Goal: Transaction & Acquisition: Purchase product/service

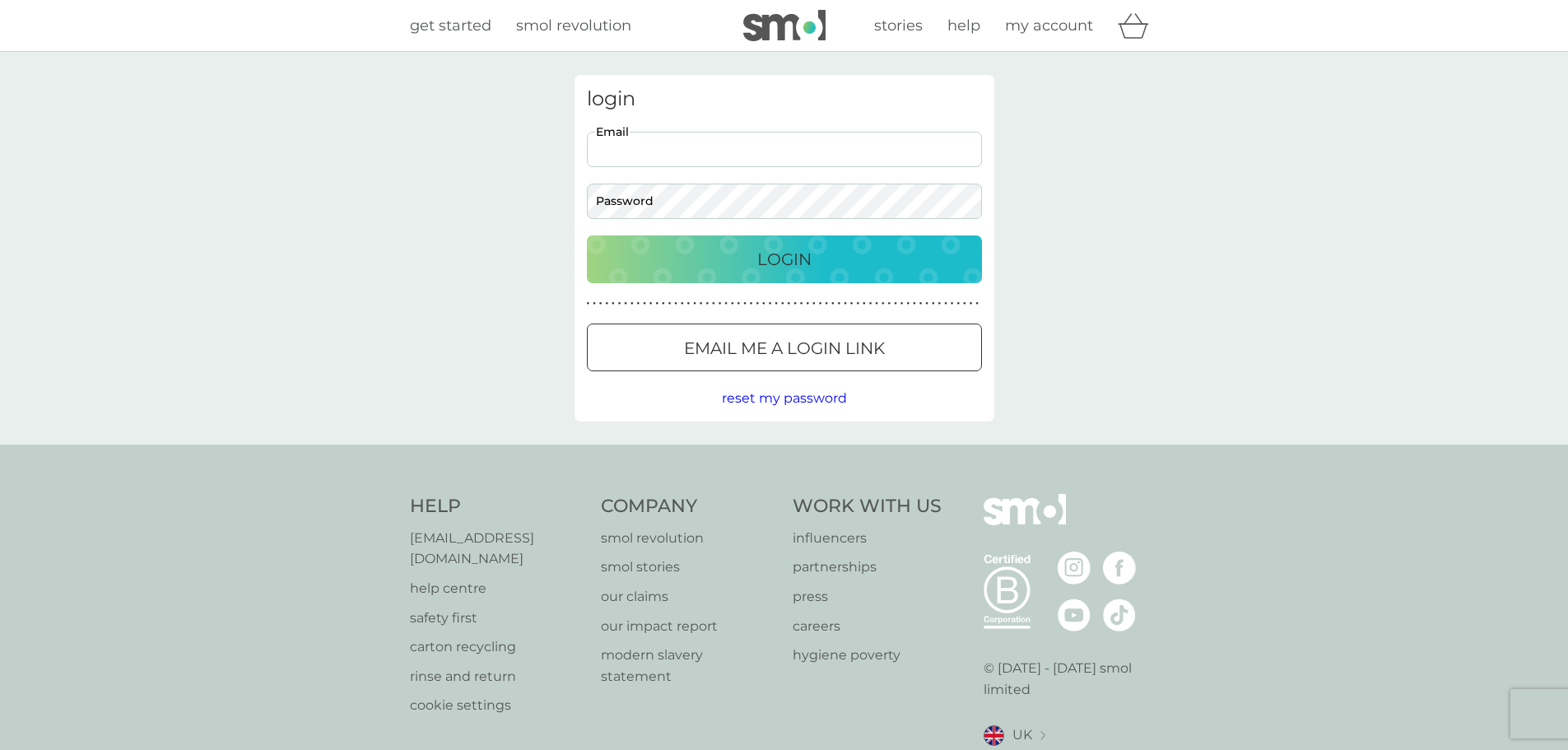
click at [648, 148] on input "Email" at bounding box center [784, 149] width 396 height 35
click at [587, 235] on button "Login" at bounding box center [784, 259] width 396 height 48
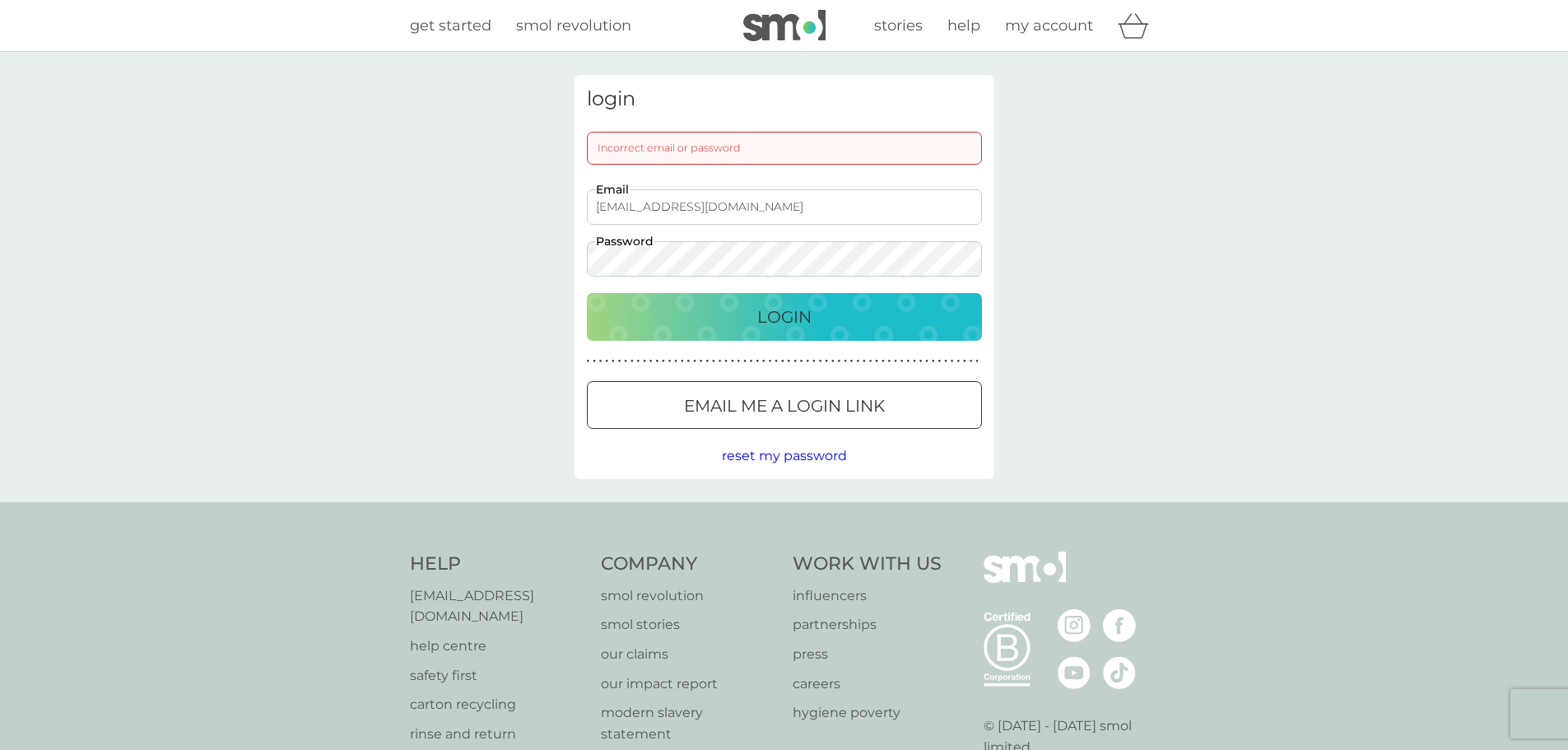
drag, startPoint x: 615, startPoint y: 207, endPoint x: 589, endPoint y: 197, distance: 27.9
click at [576, 197] on div "login Incorrect email or password info@adaptavate.com Email Password Login ● ● …" at bounding box center [784, 277] width 420 height 404
type input "laura@adaptavate.com"
click at [429, 261] on div "login Incorrect email or password laura@adaptavate.com Email Password Login ● ●…" at bounding box center [784, 276] width 1568 height 450
click at [587, 294] on button "Login" at bounding box center [784, 317] width 396 height 48
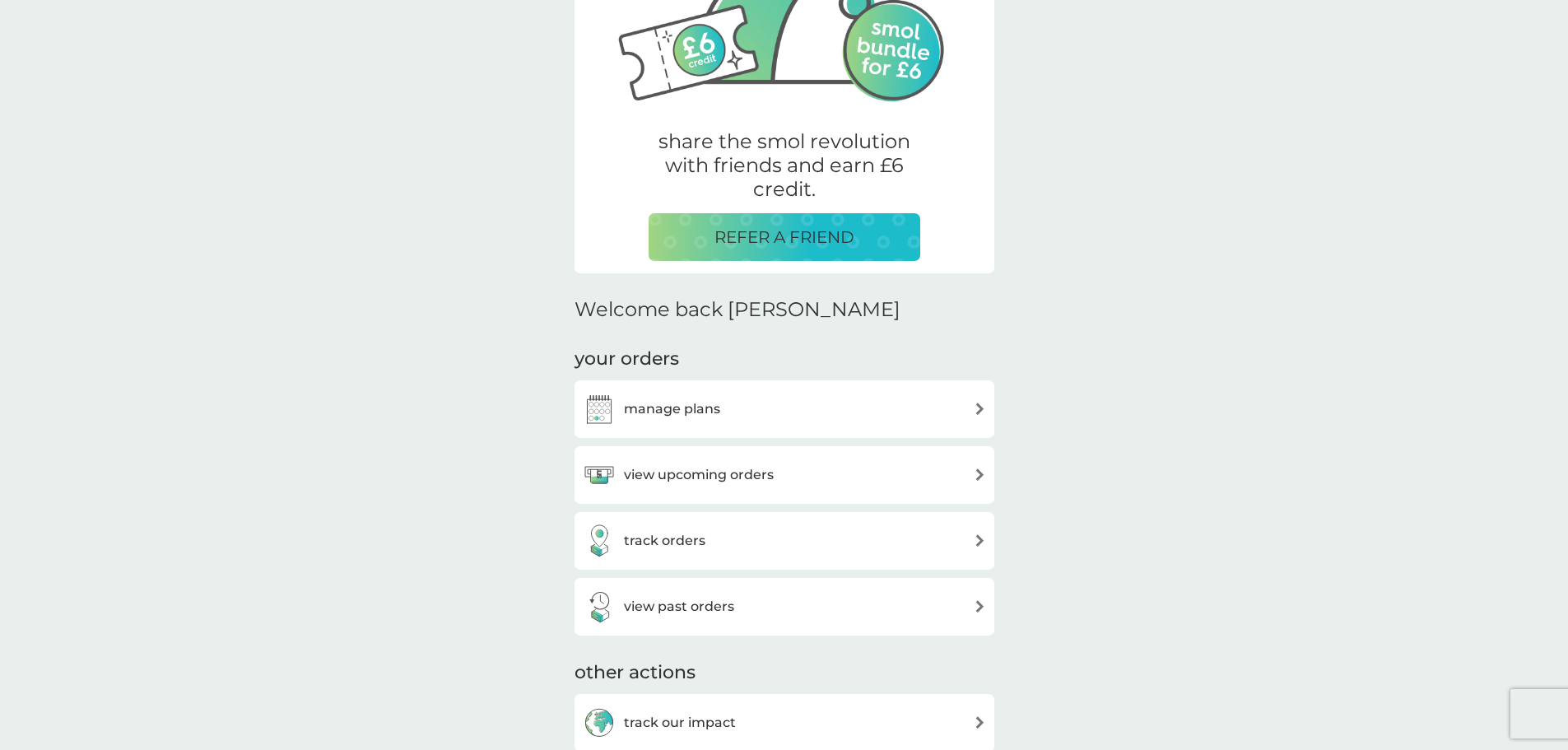
scroll to position [247, 0]
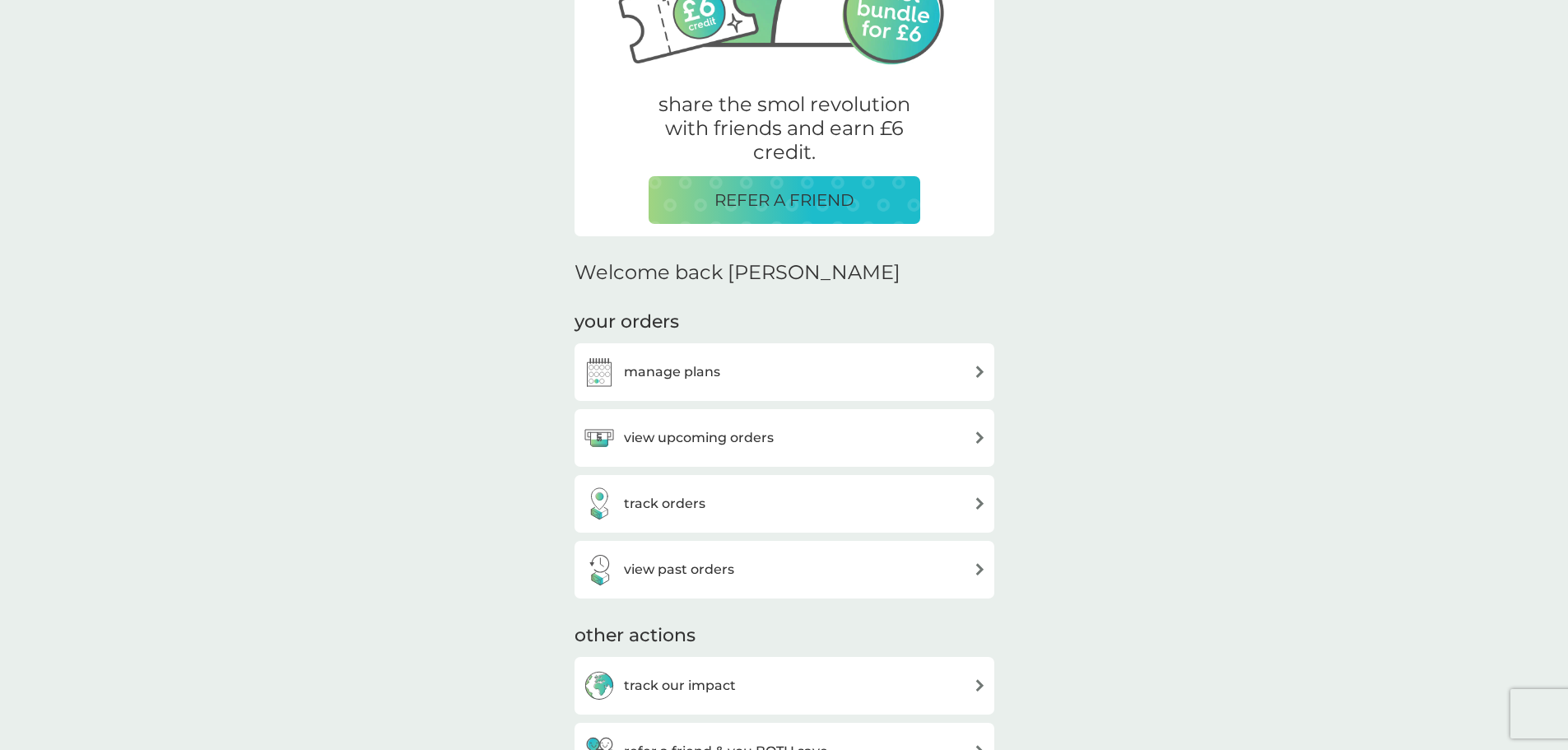
click at [777, 438] on div "view upcoming orders" at bounding box center [784, 437] width 403 height 33
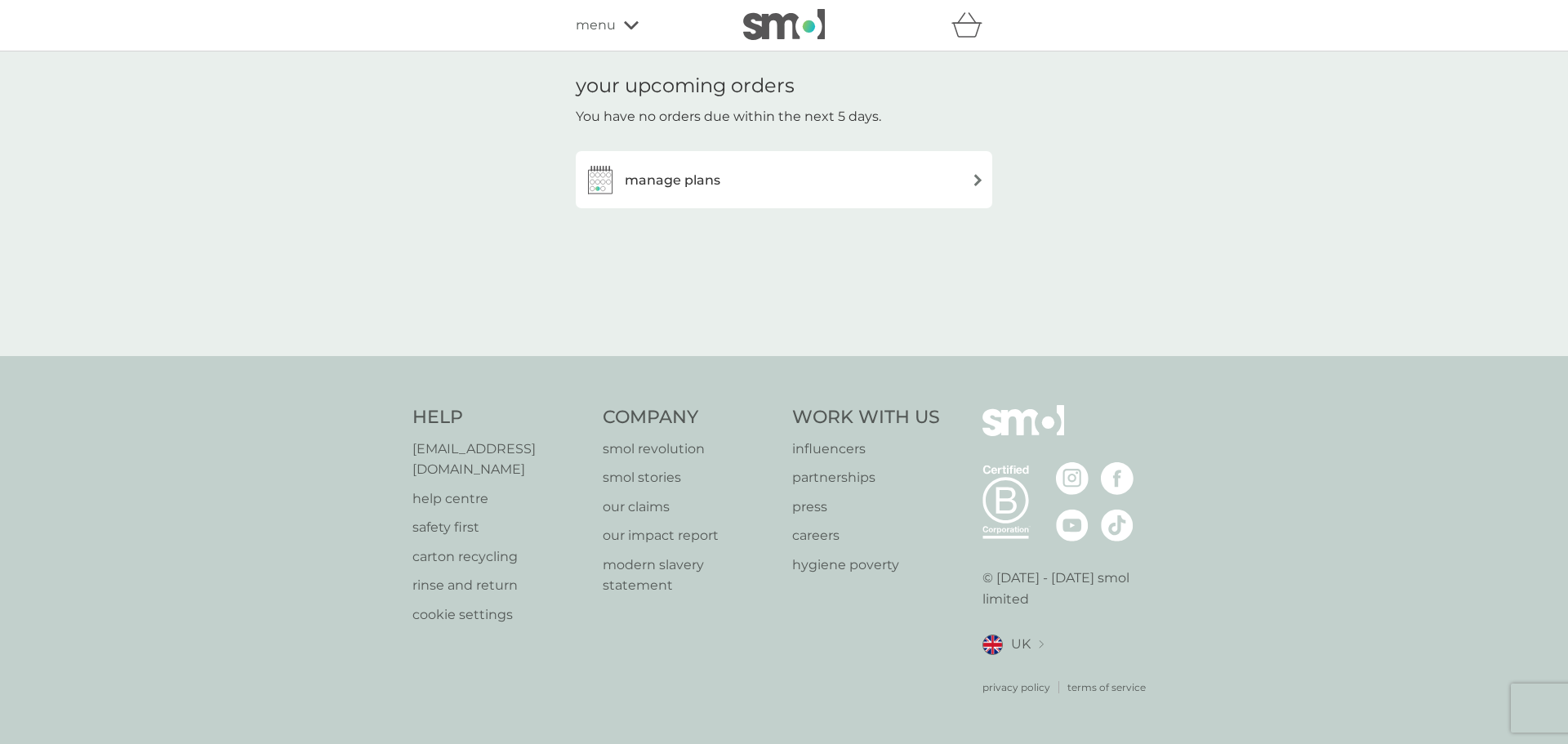
click at [848, 178] on div "manage plans" at bounding box center [784, 180] width 400 height 33
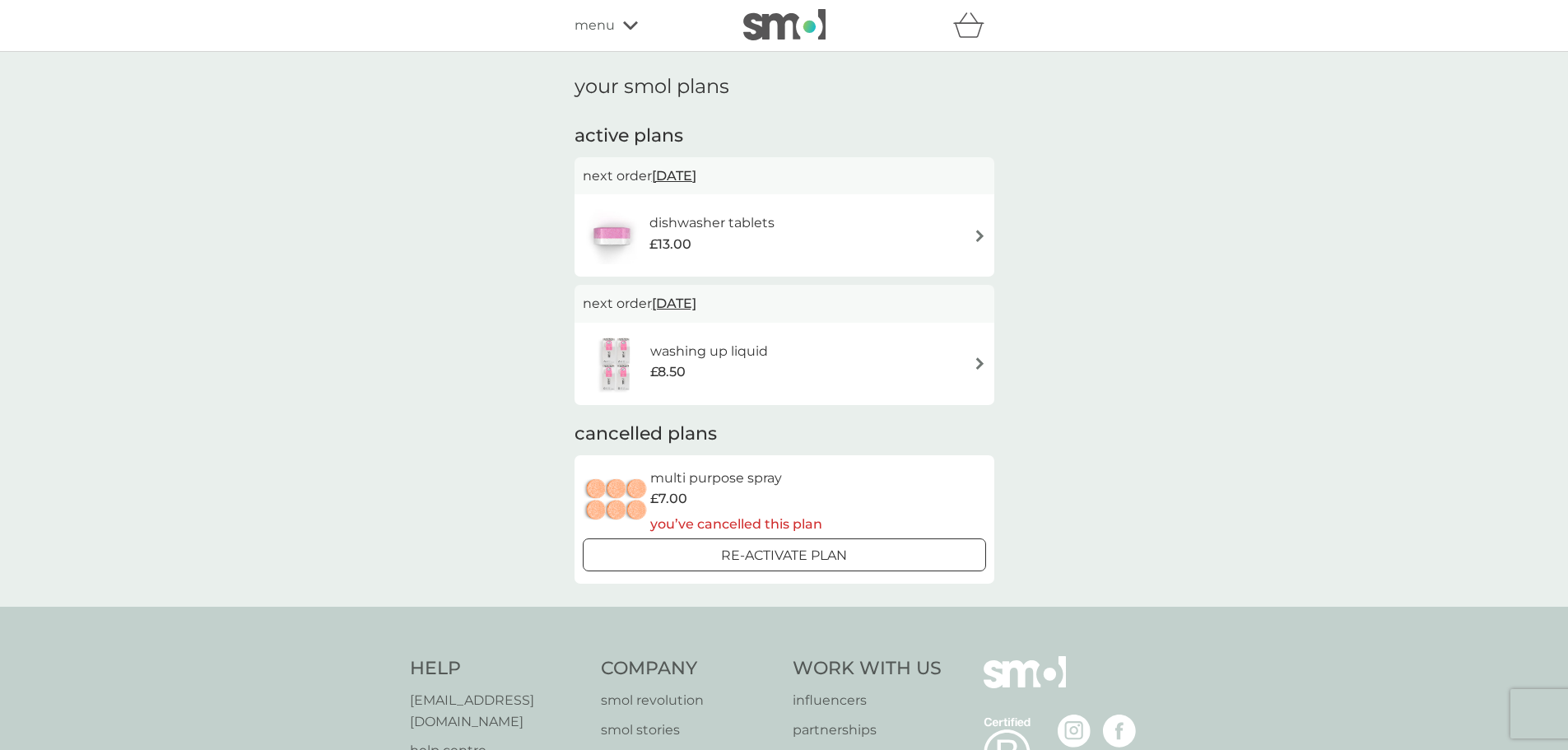
click at [814, 552] on p "Re-activate Plan" at bounding box center [784, 556] width 126 height 21
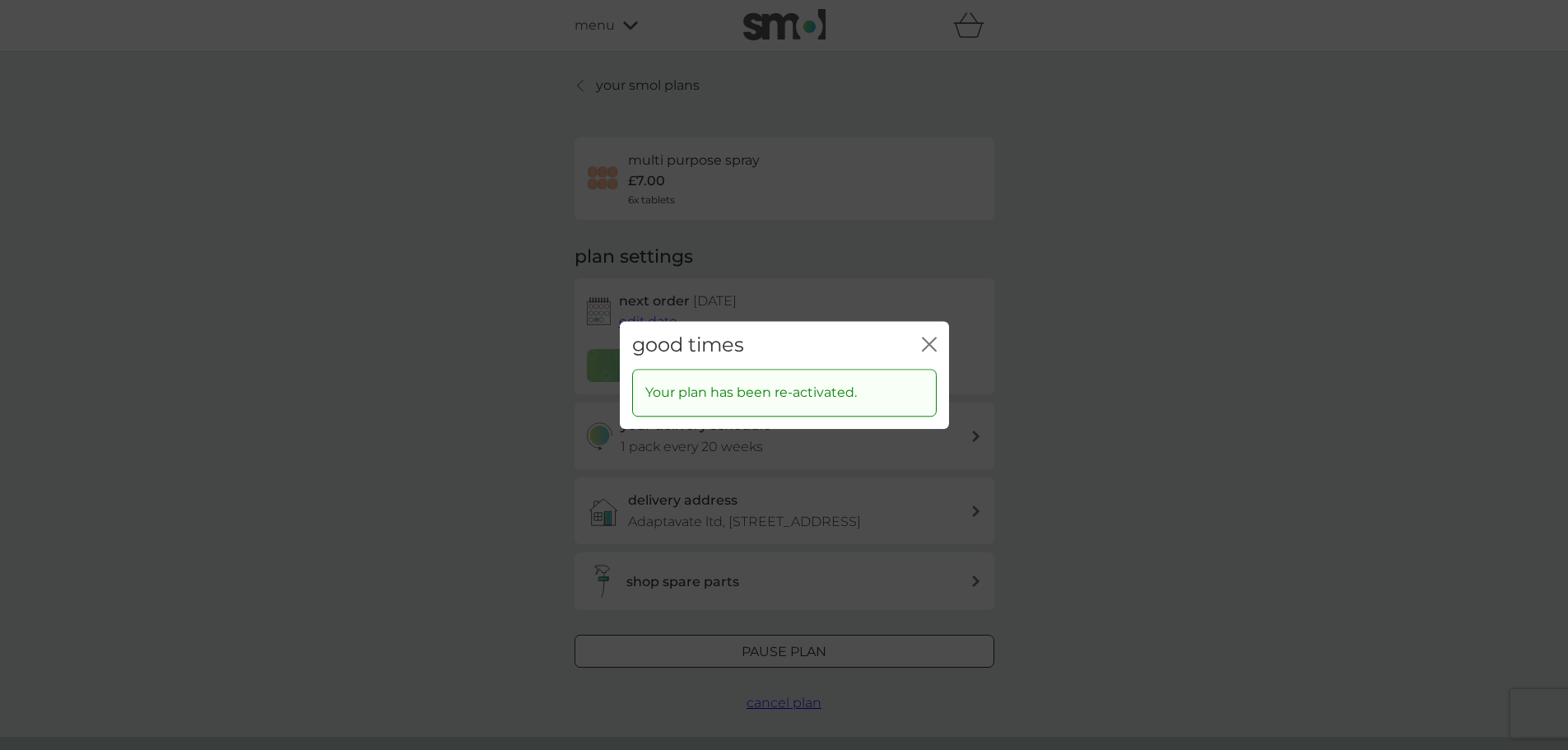
click at [930, 343] on icon "close" at bounding box center [932, 344] width 7 height 13
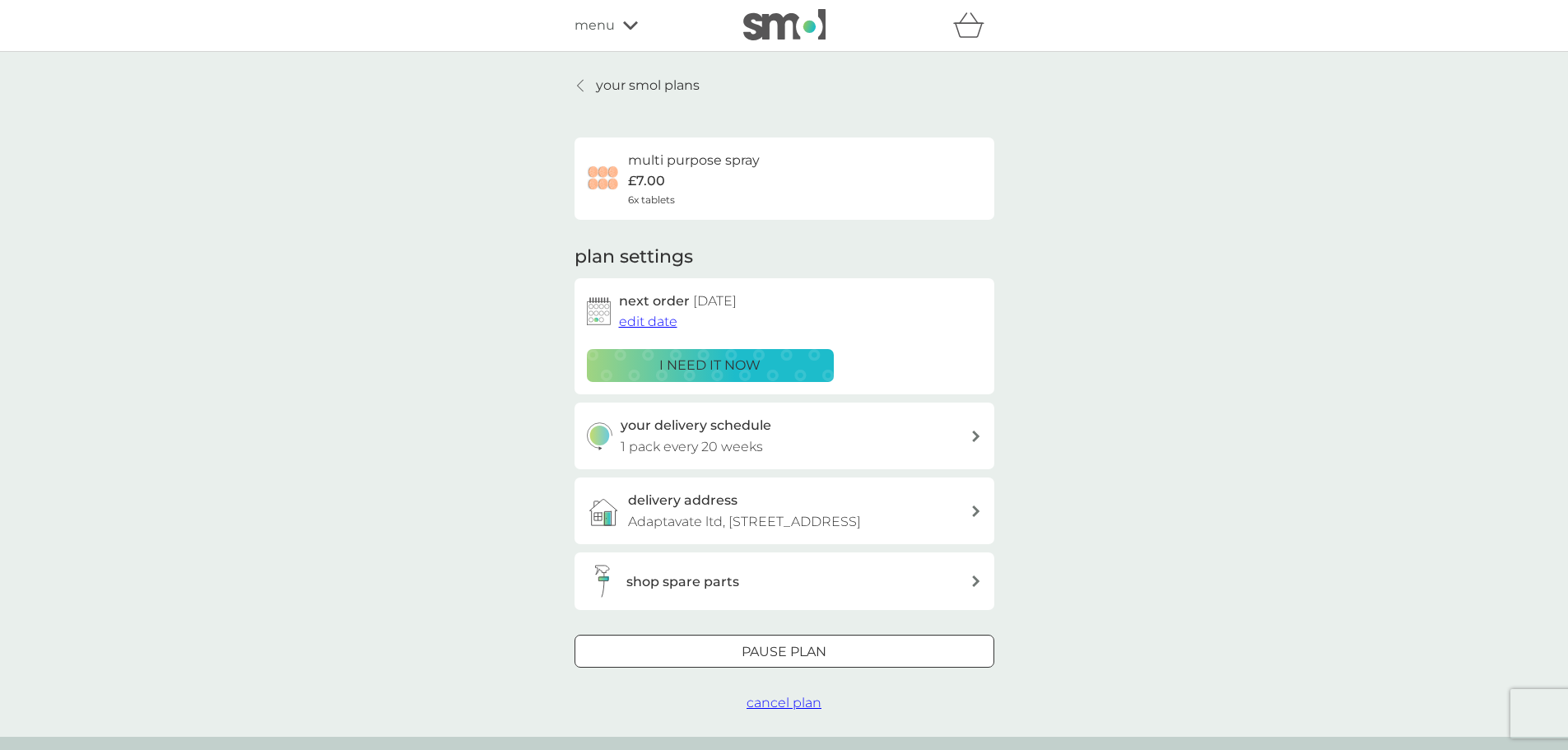
click at [694, 610] on div "shop spare parts" at bounding box center [784, 581] width 420 height 57
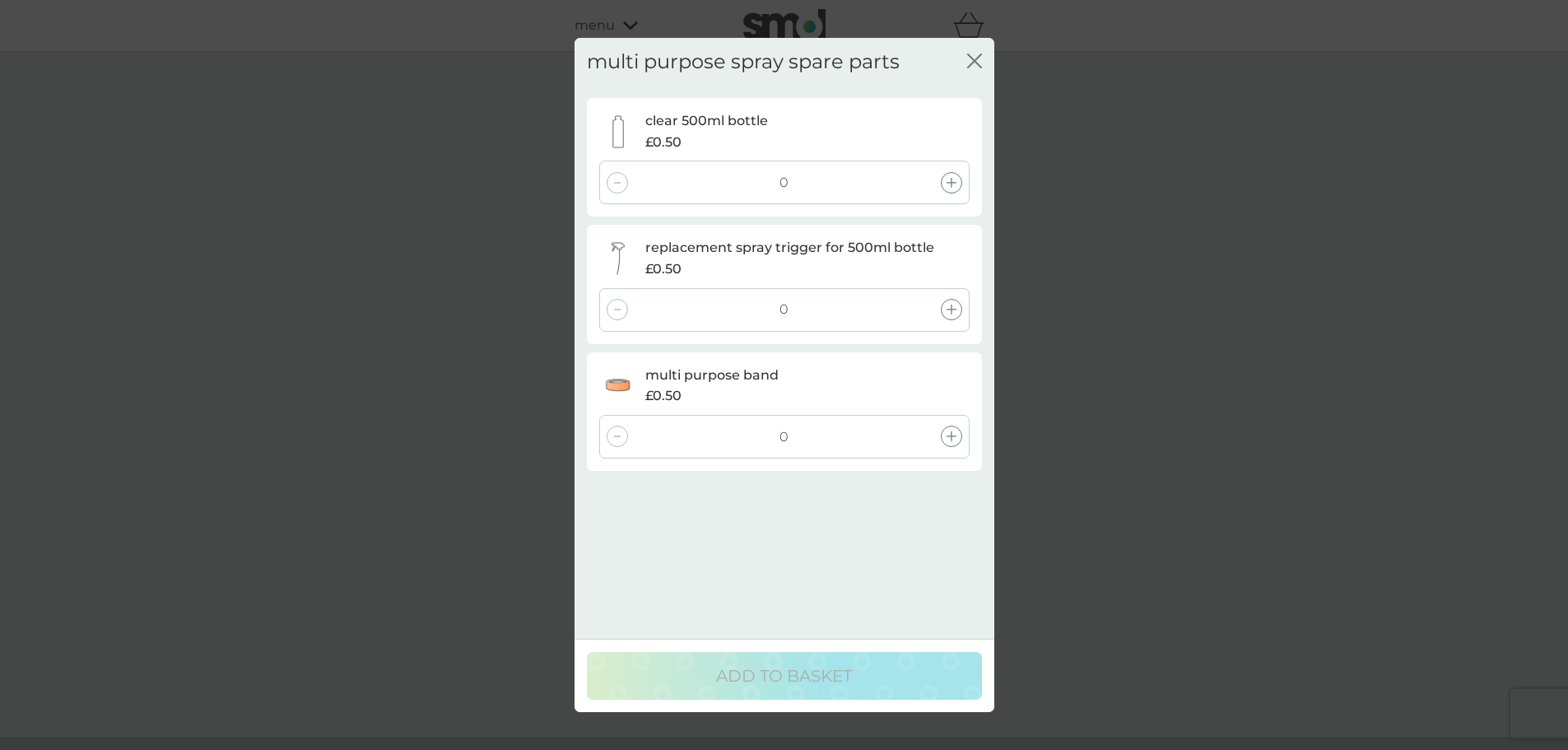
click at [957, 178] on div at bounding box center [951, 183] width 21 height 21
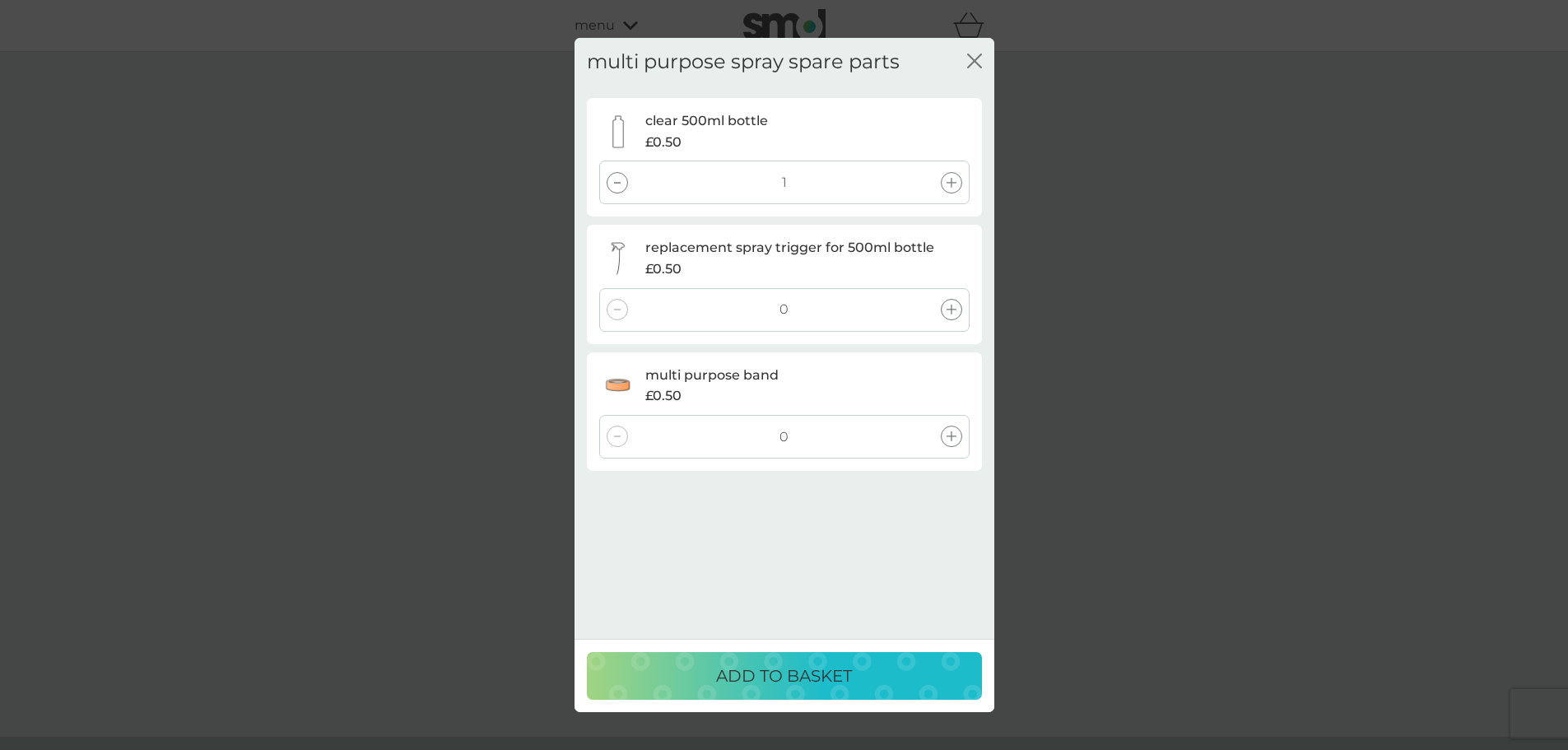
click at [974, 57] on icon "close" at bounding box center [975, 61] width 15 height 15
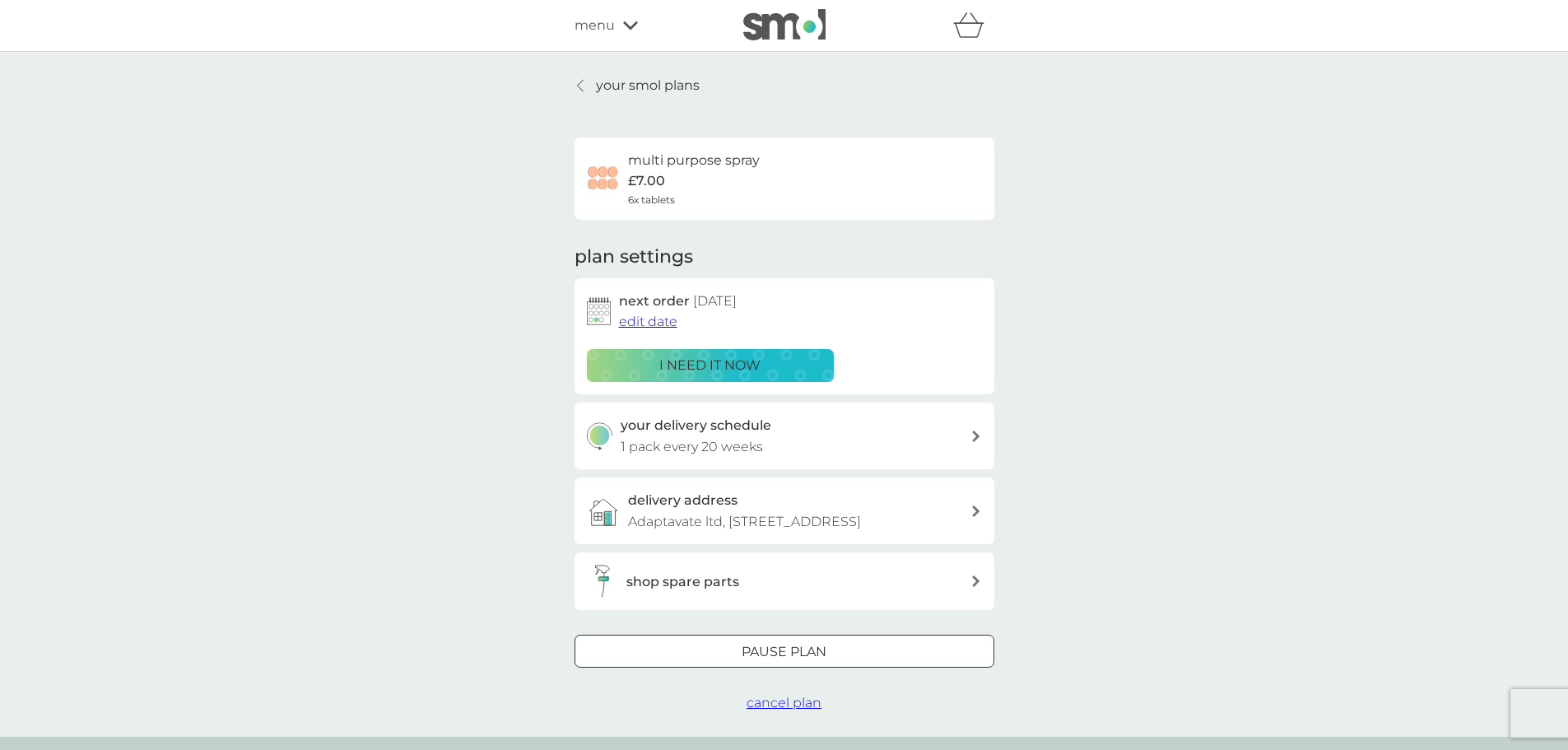
click at [616, 91] on p "your smol plans" at bounding box center [647, 86] width 104 height 21
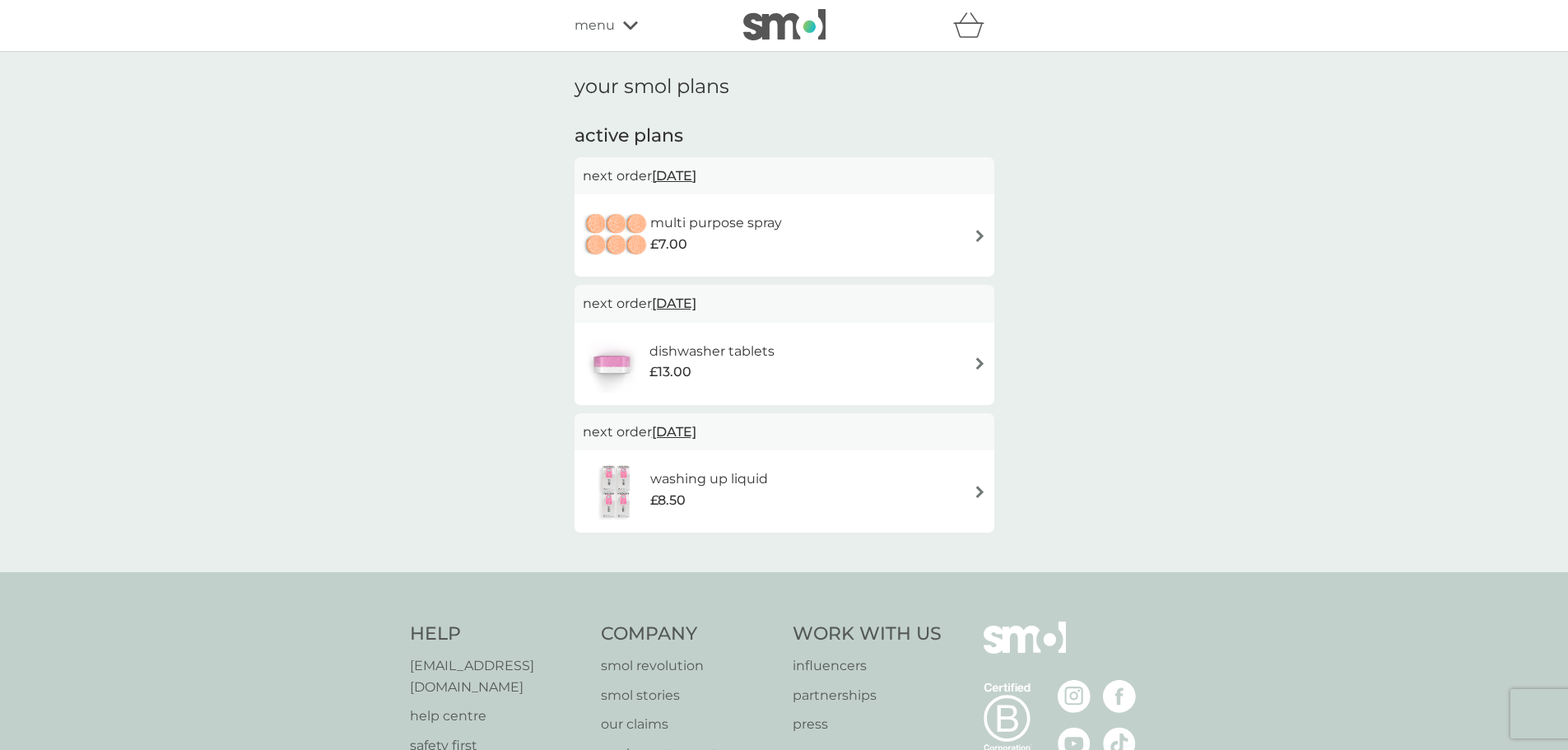
click at [633, 495] on img at bounding box center [617, 491] width 68 height 57
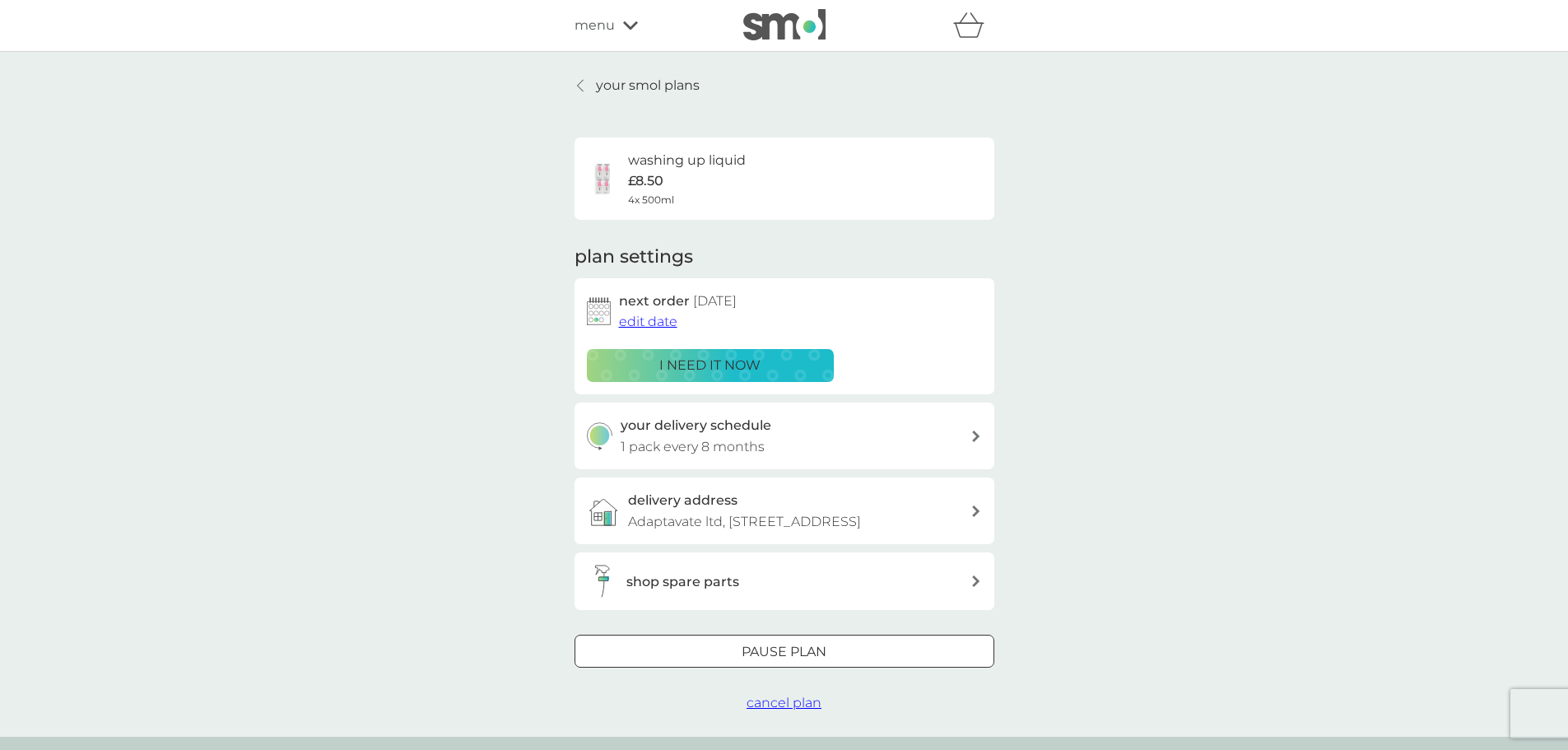
click at [682, 593] on h3 "shop spare parts" at bounding box center [682, 581] width 112 height 21
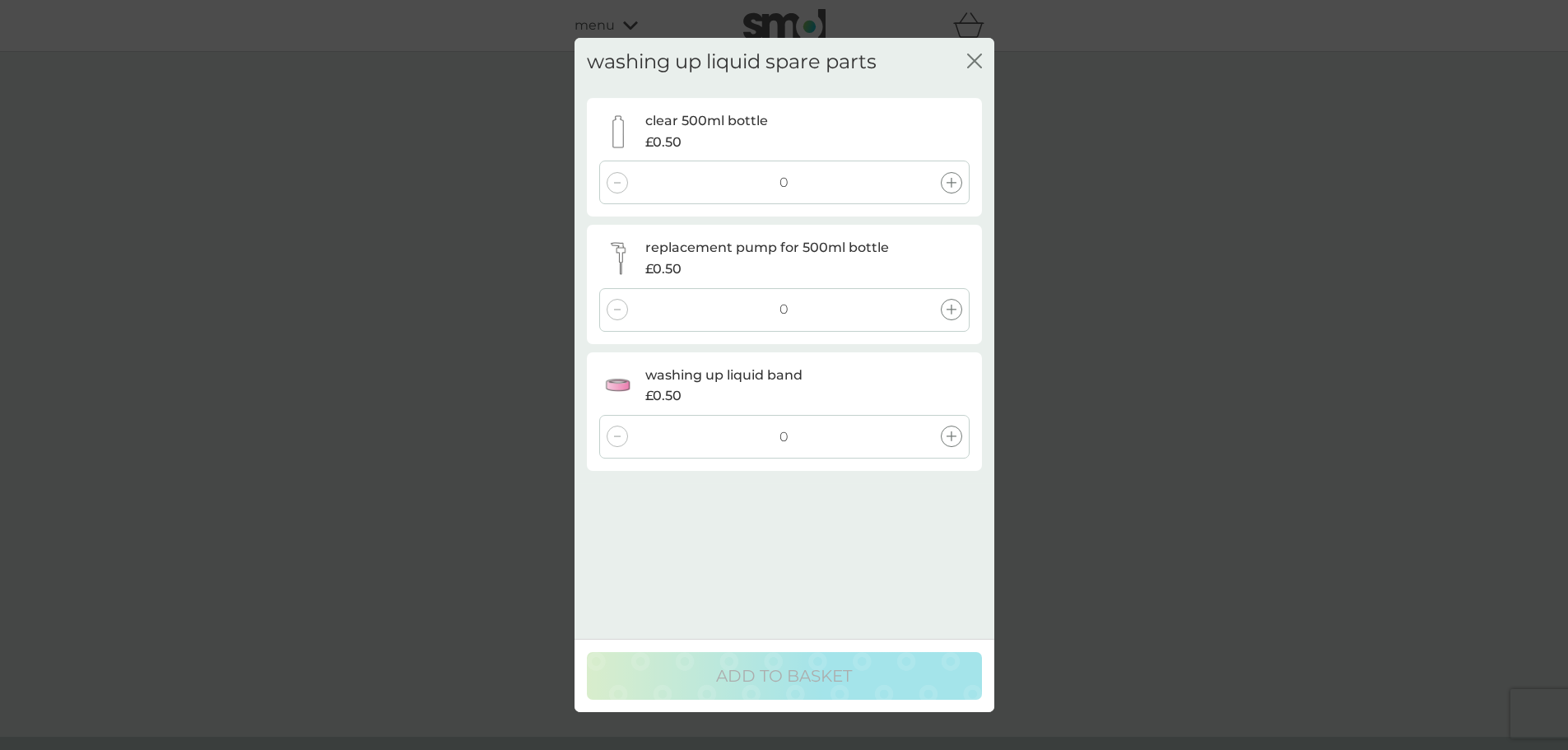
drag, startPoint x: 951, startPoint y: 432, endPoint x: 950, endPoint y: 326, distance: 106.0
click at [951, 429] on div at bounding box center [951, 436] width 21 height 21
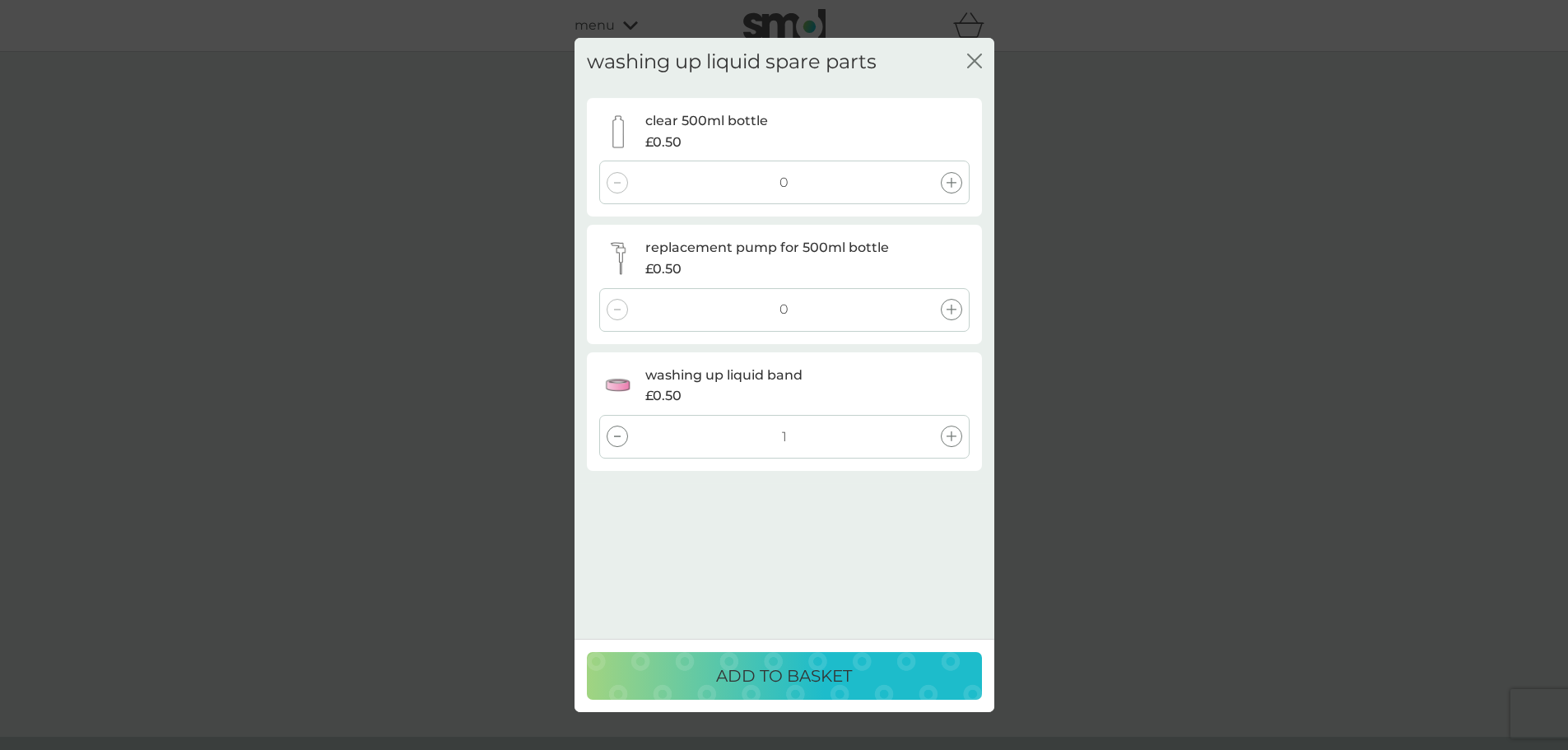
drag, startPoint x: 947, startPoint y: 306, endPoint x: 948, endPoint y: 238, distance: 68.0
click at [948, 305] on icon at bounding box center [951, 310] width 10 height 10
click at [952, 178] on icon at bounding box center [951, 183] width 10 height 10
click at [844, 677] on p "ADD TO BASKET" at bounding box center [784, 676] width 136 height 27
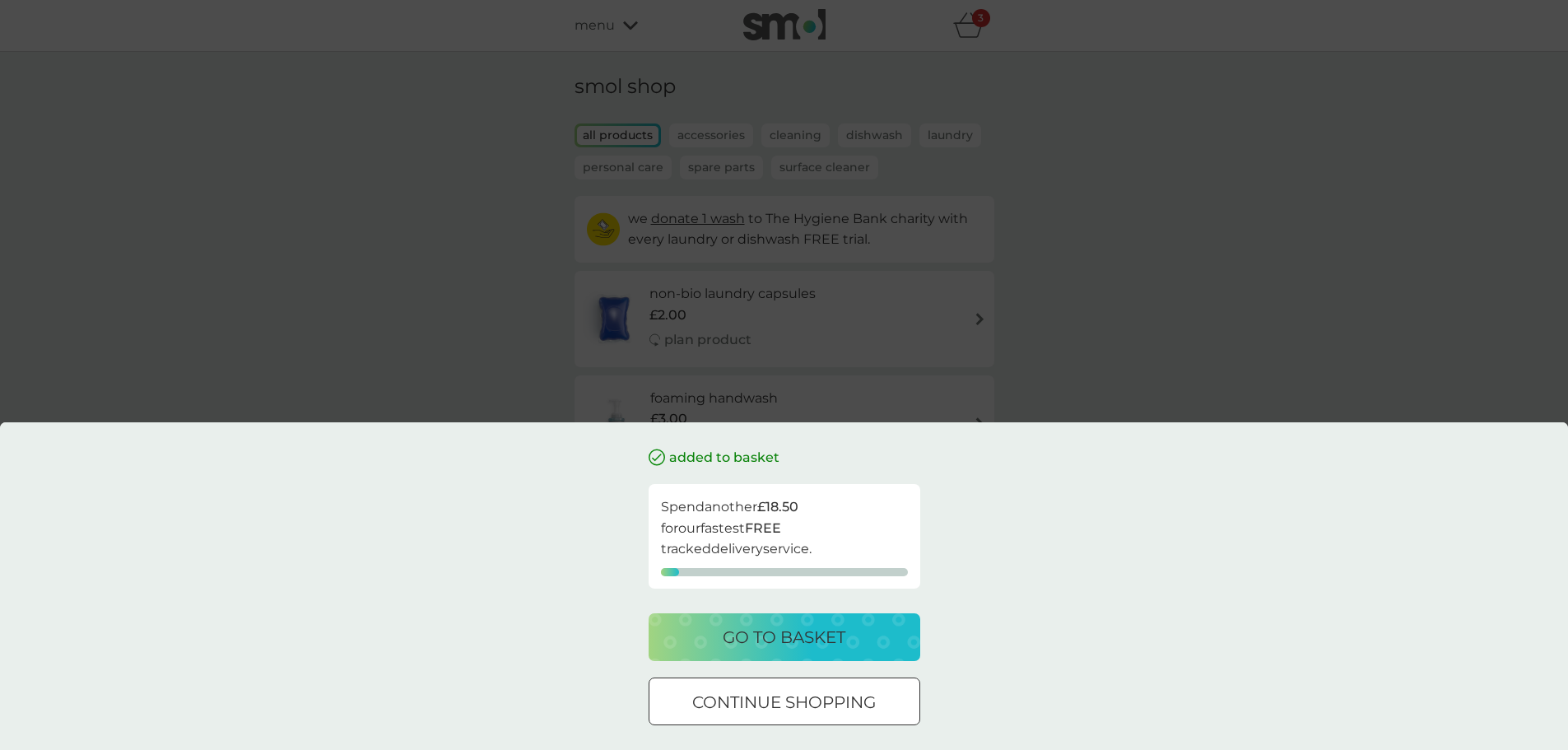
click at [821, 649] on p "go to basket" at bounding box center [784, 638] width 123 height 27
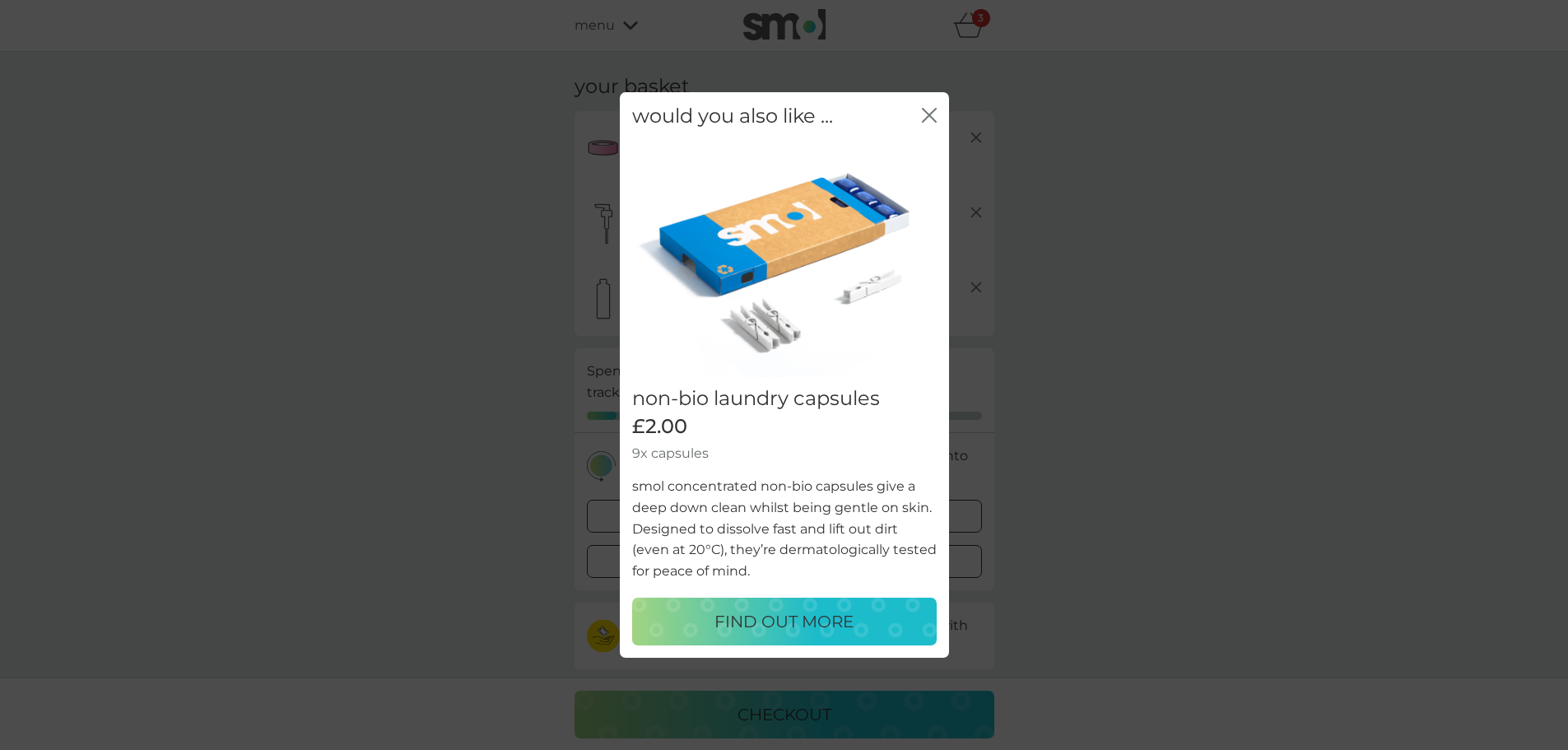
click at [933, 109] on icon "close" at bounding box center [929, 115] width 15 height 15
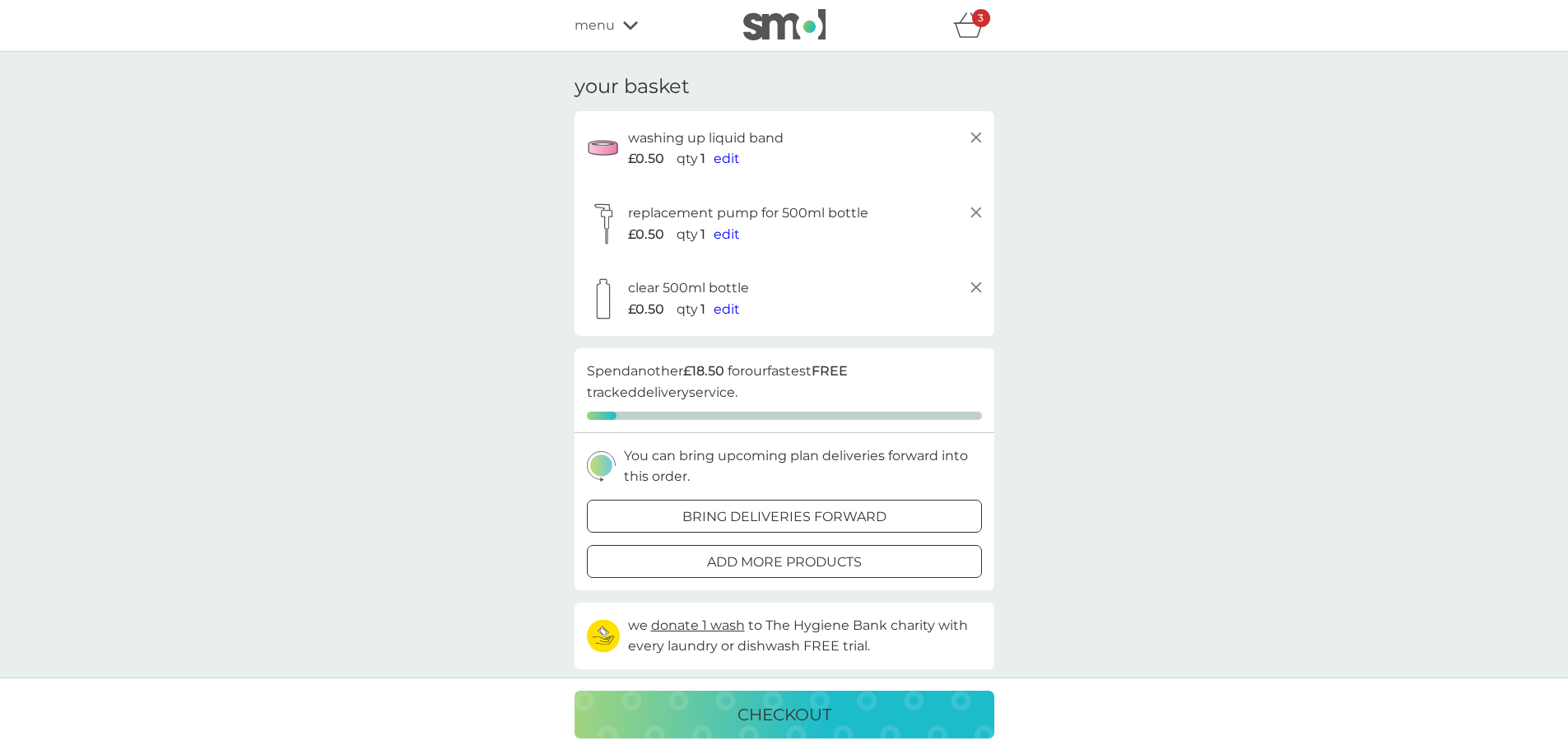
click at [976, 25] on div "3" at bounding box center [981, 18] width 18 height 18
click at [969, 29] on icon "basket" at bounding box center [968, 25] width 31 height 26
click at [768, 517] on div at bounding box center [784, 517] width 59 height 17
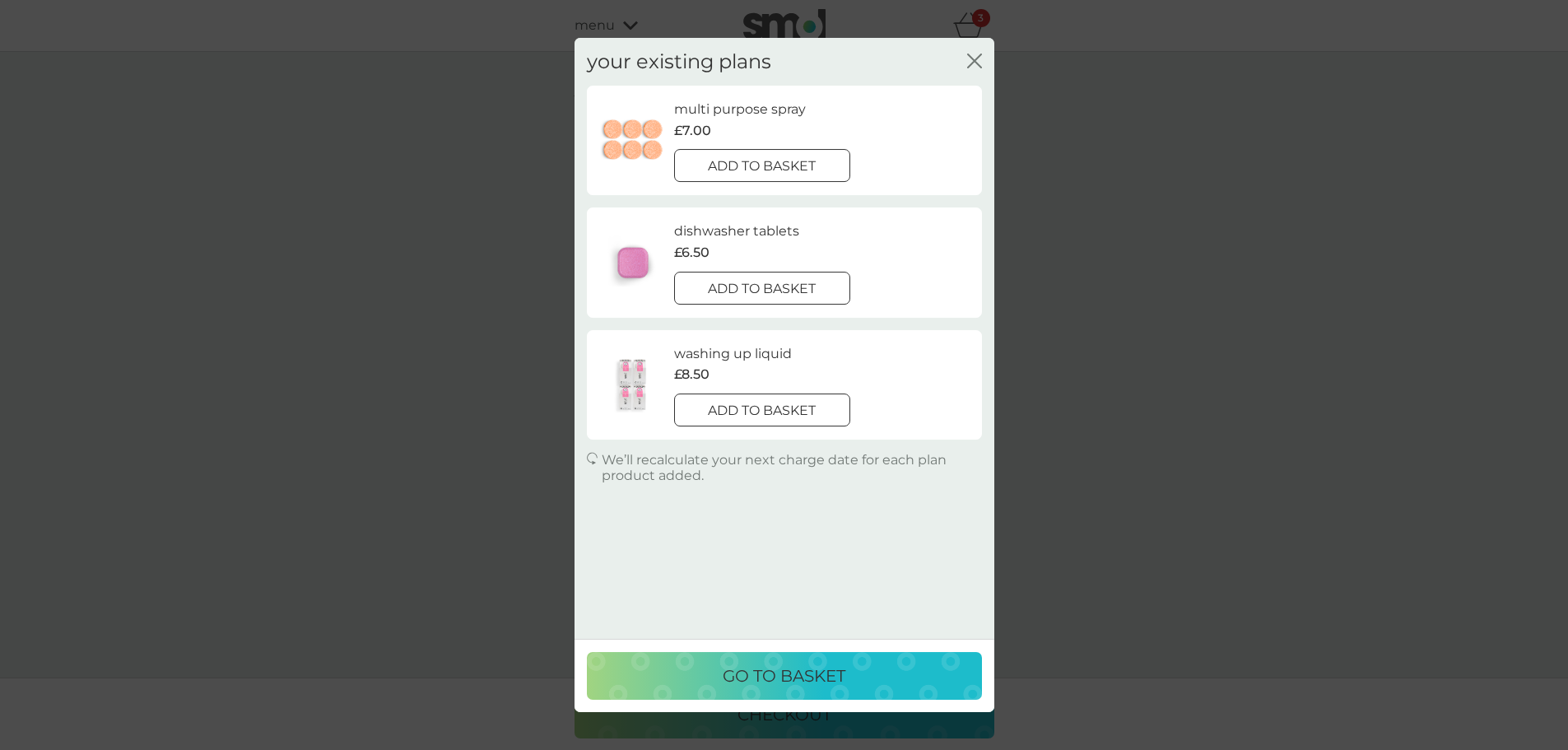
click at [783, 409] on div at bounding box center [783, 409] width 0 height 0
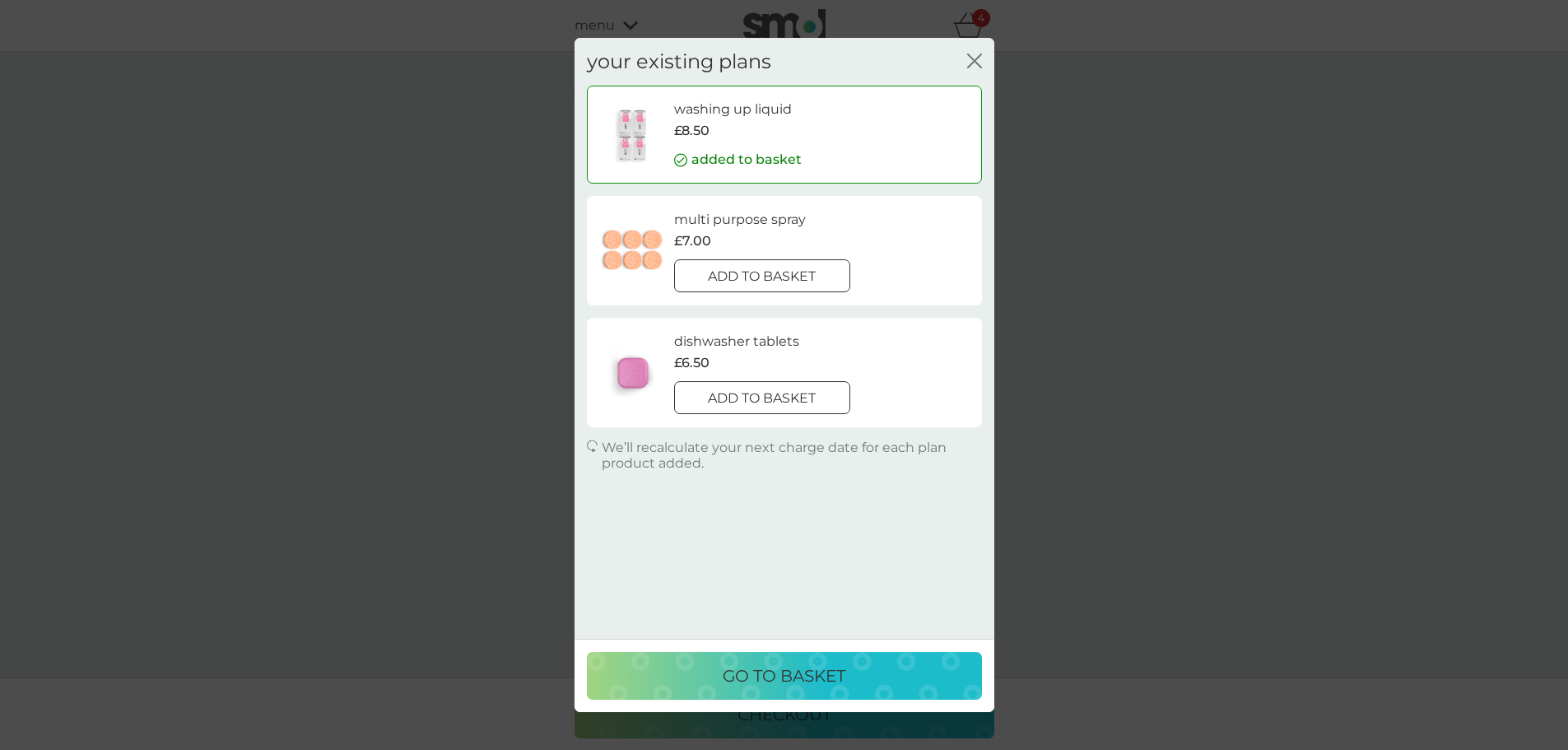
click at [754, 274] on div at bounding box center [763, 277] width 59 height 17
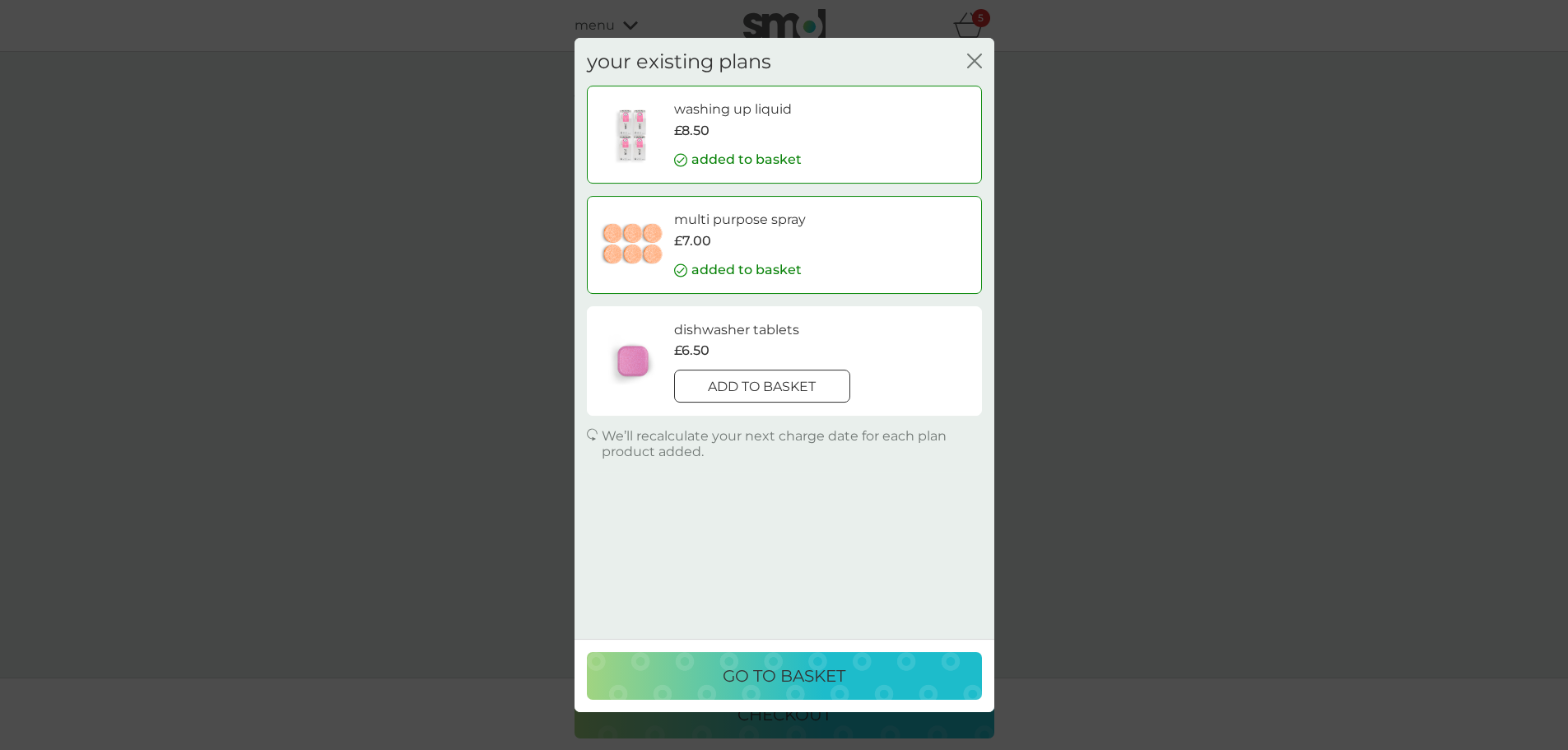
click at [819, 673] on p "go to basket" at bounding box center [784, 676] width 123 height 27
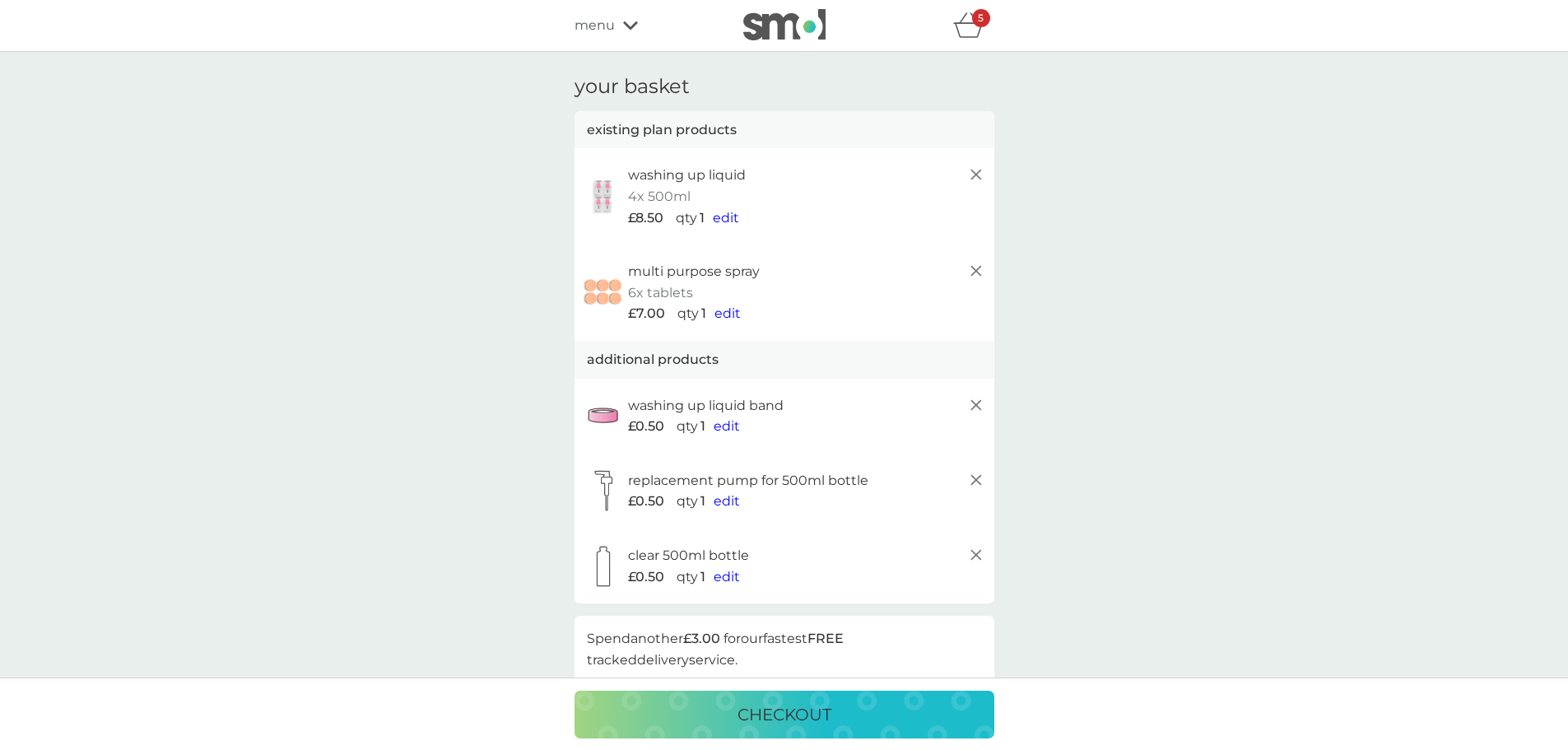
click at [721, 425] on span "edit" at bounding box center [727, 426] width 27 height 15
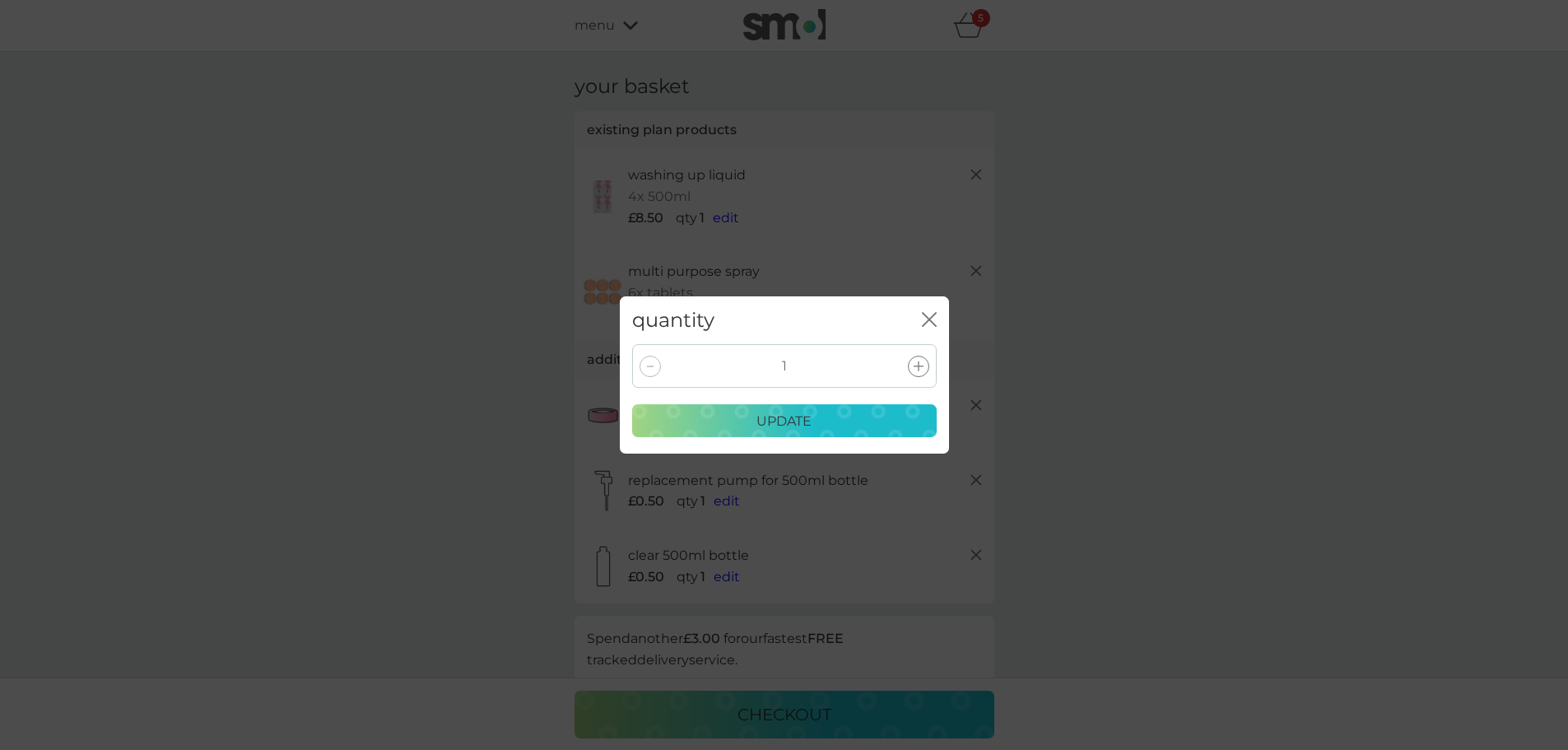
drag, startPoint x: 914, startPoint y: 360, endPoint x: 909, endPoint y: 376, distance: 16.8
click at [915, 361] on icon at bounding box center [919, 366] width 10 height 10
click at [873, 426] on div "update" at bounding box center [784, 421] width 283 height 21
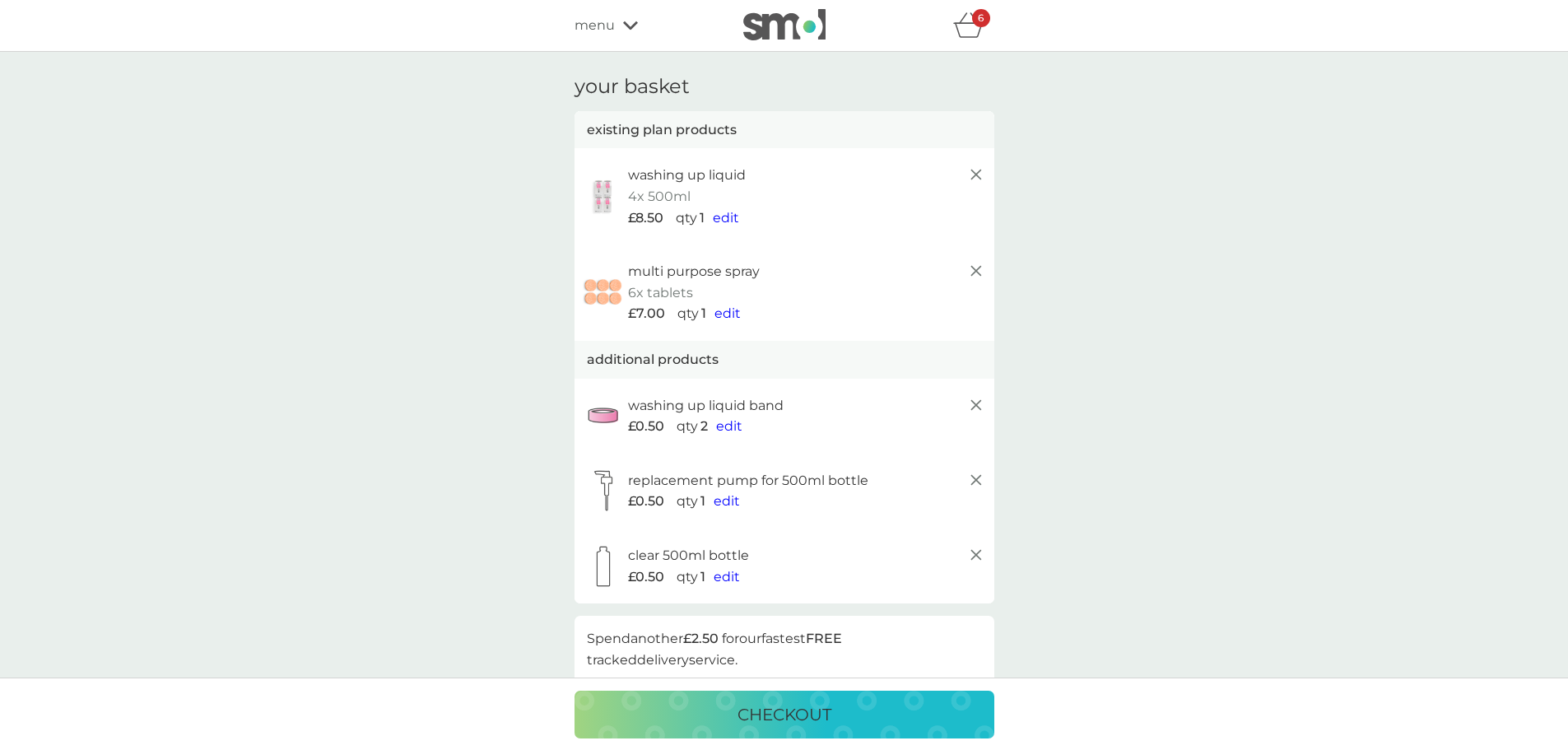
click at [725, 498] on span "edit" at bounding box center [727, 500] width 27 height 15
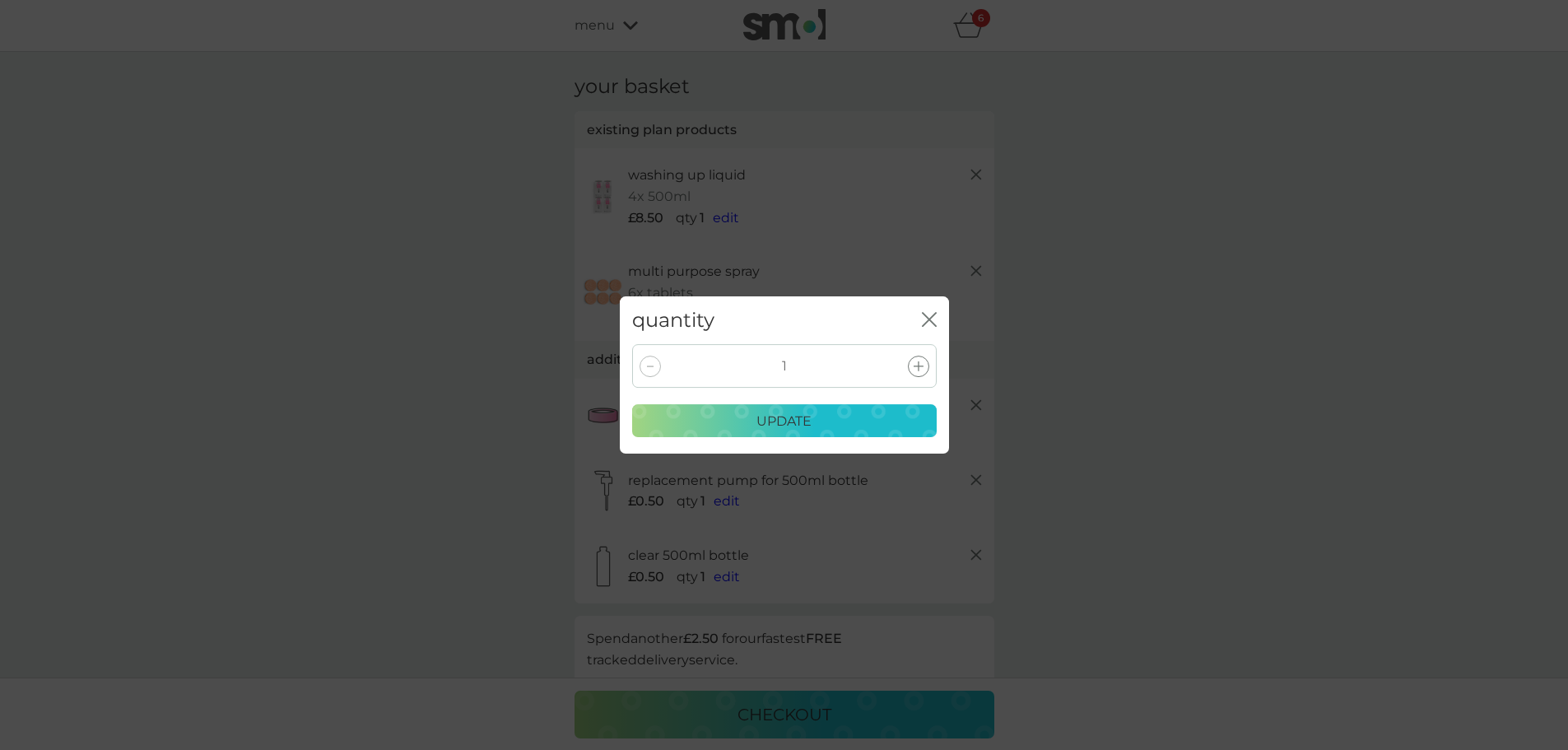
click at [921, 358] on div at bounding box center [919, 366] width 21 height 21
click at [913, 311] on div "quantity close" at bounding box center [784, 320] width 330 height 49
click at [846, 428] on div "update" at bounding box center [784, 421] width 283 height 21
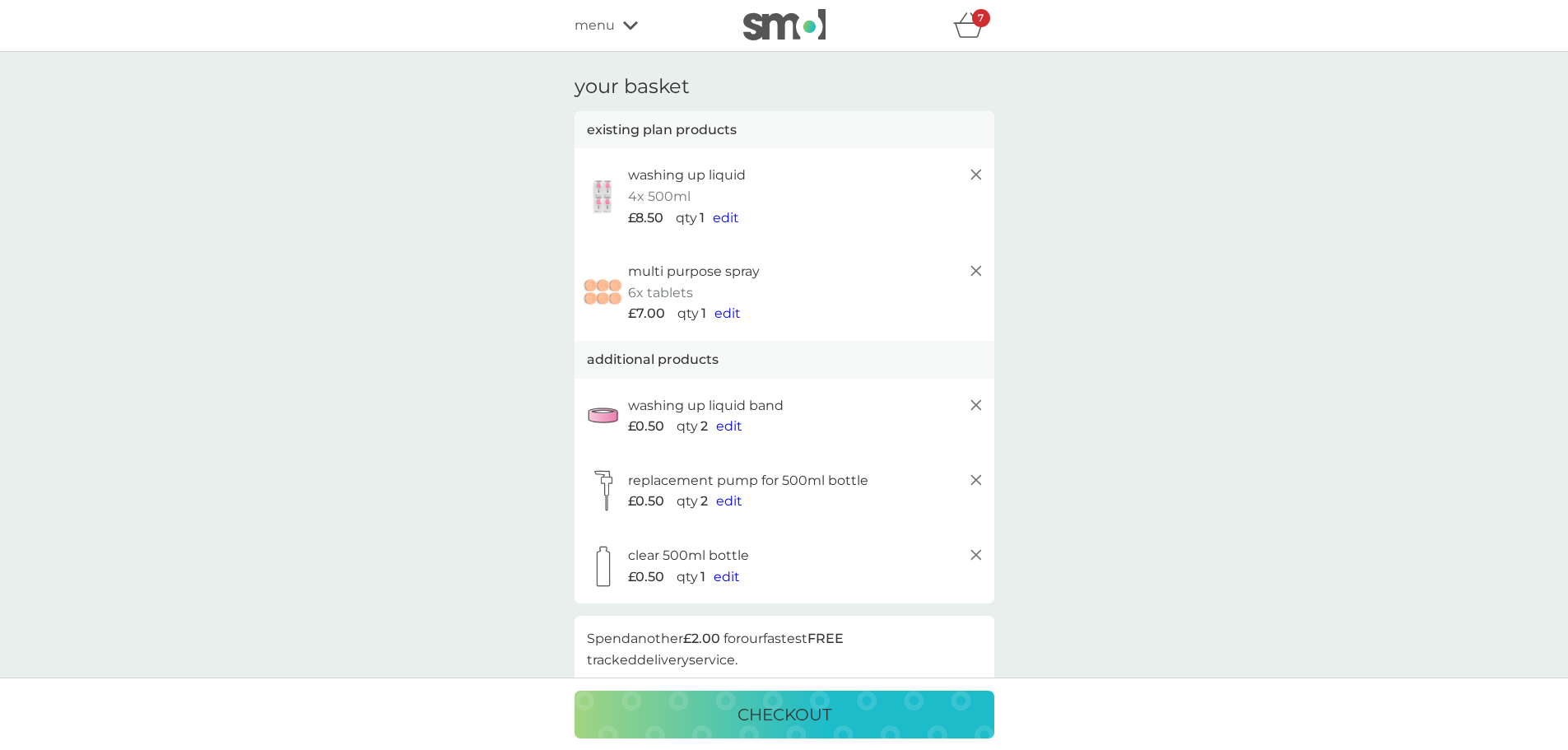
click at [723, 578] on span "edit" at bounding box center [727, 577] width 27 height 15
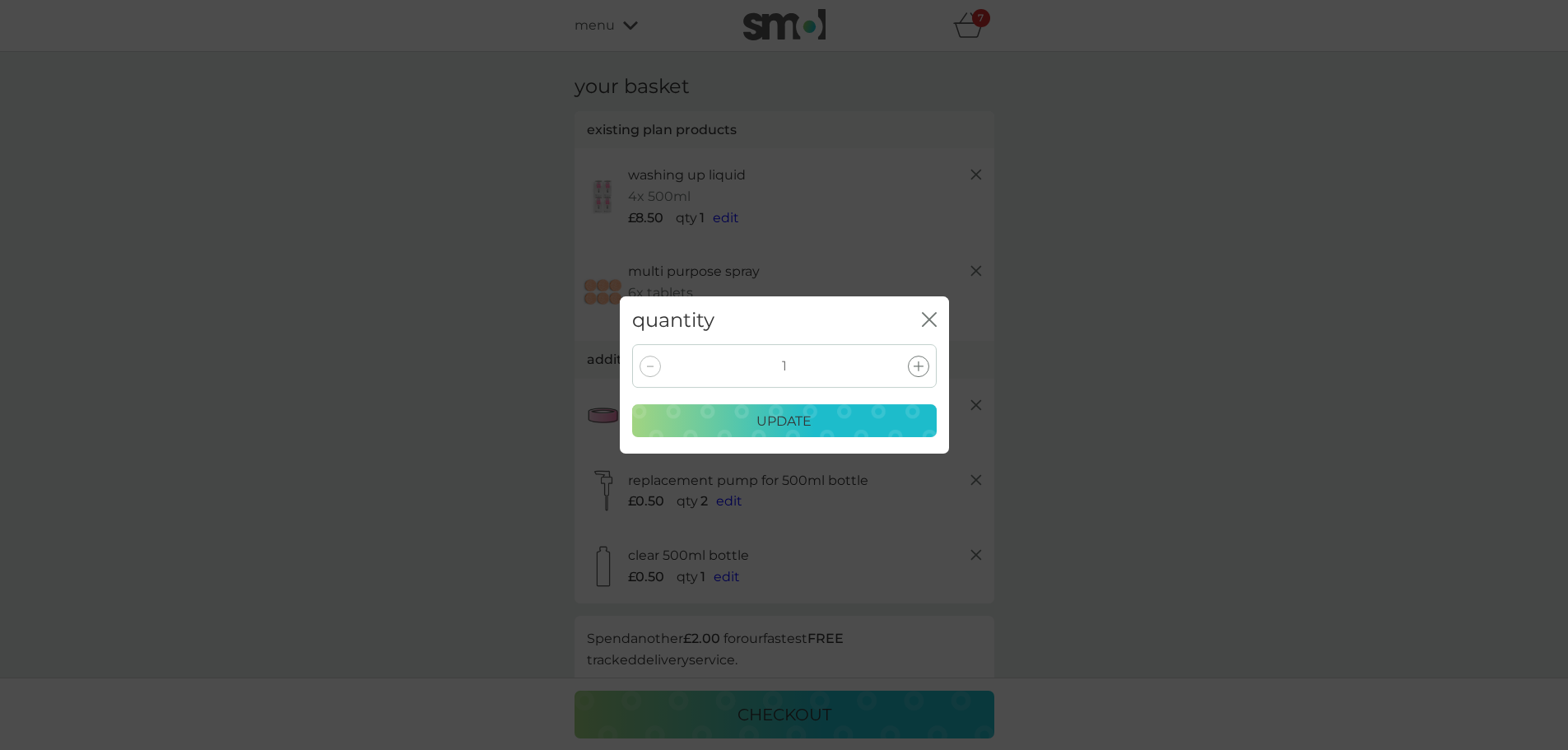
drag, startPoint x: 925, startPoint y: 353, endPoint x: 911, endPoint y: 385, distance: 34.9
click at [926, 354] on div "1" at bounding box center [784, 366] width 305 height 44
click at [918, 365] on icon at bounding box center [919, 366] width 10 height 10
click at [887, 423] on div "update" at bounding box center [784, 421] width 283 height 21
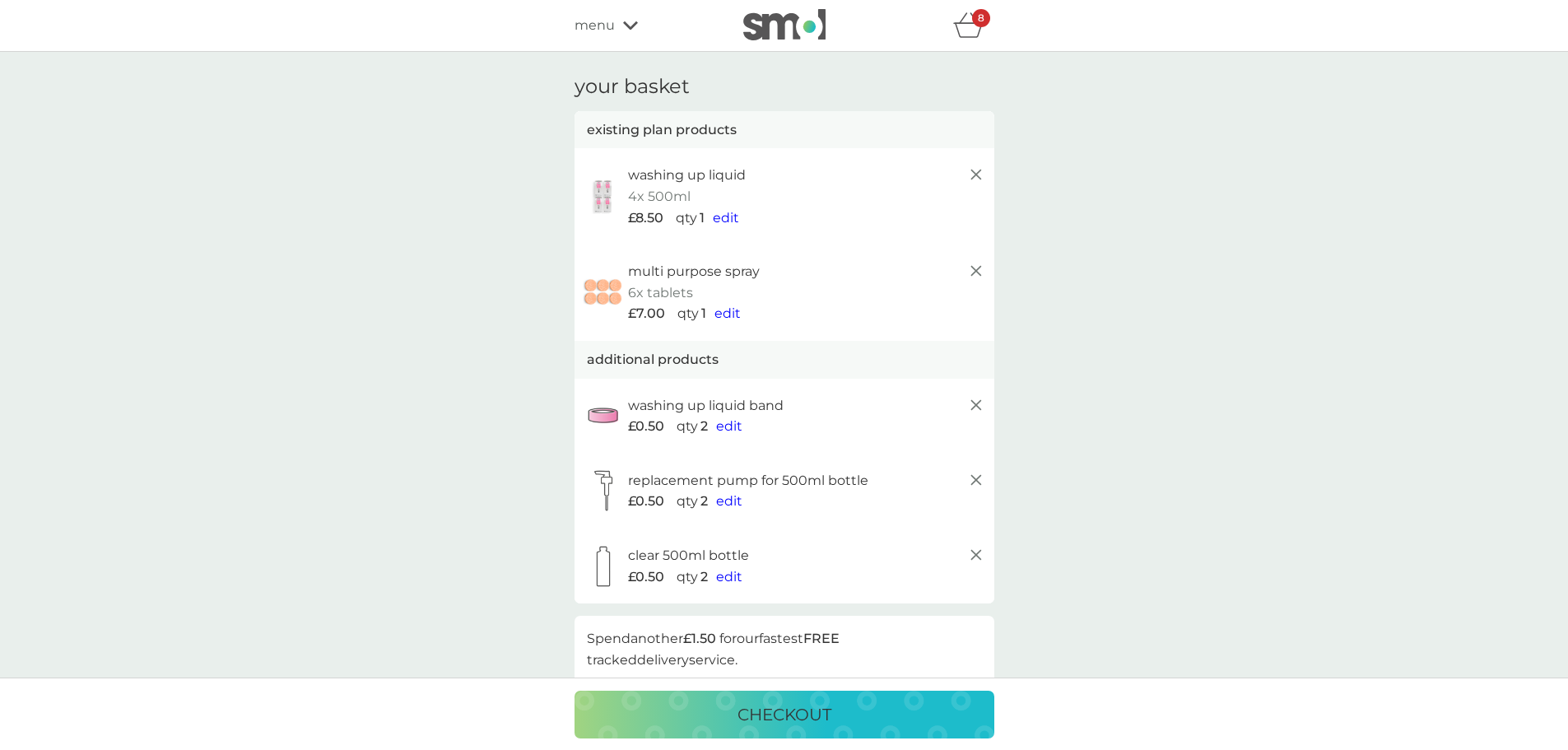
click at [589, 19] on span "menu" at bounding box center [595, 26] width 40 height 21
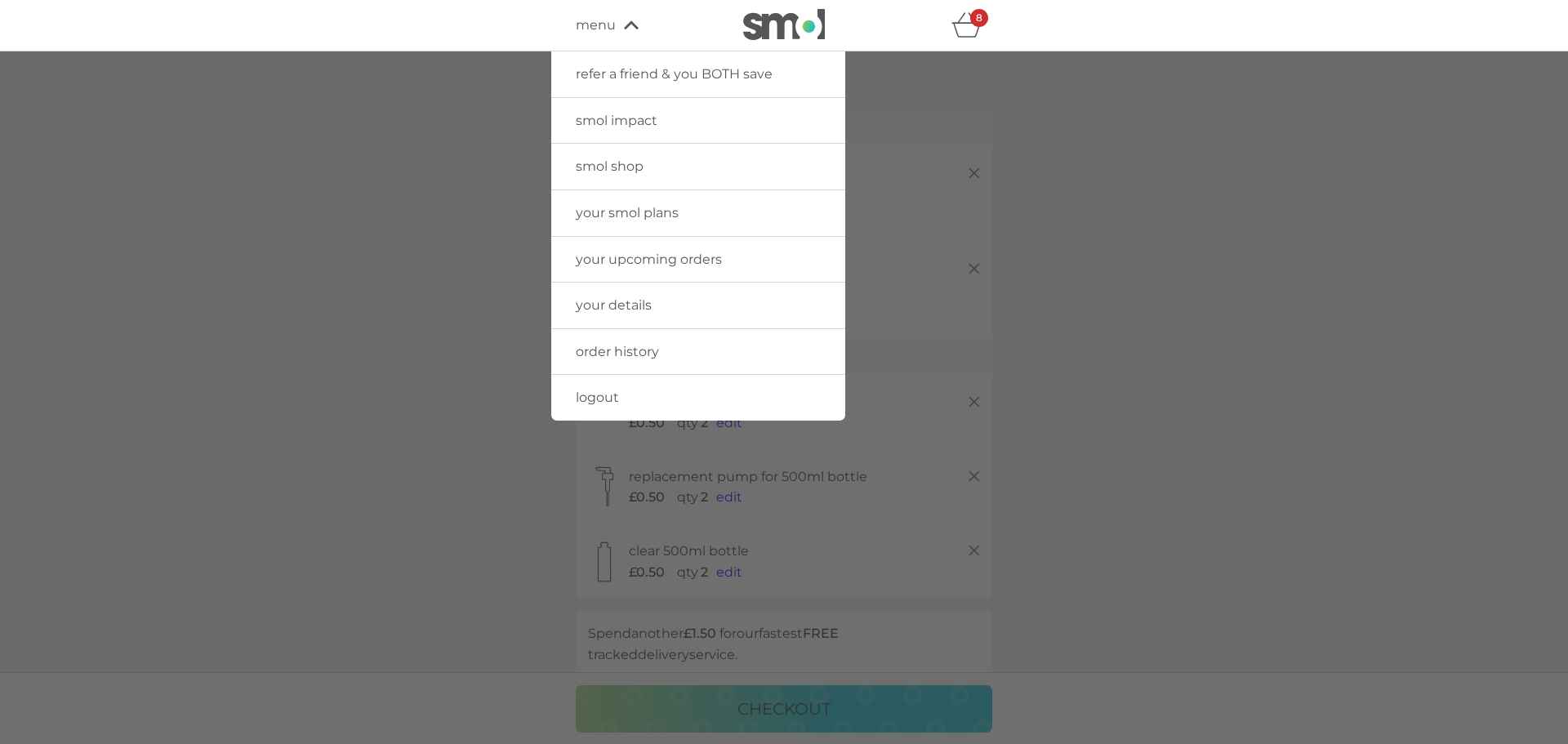
click at [779, 20] on img at bounding box center [784, 25] width 81 height 31
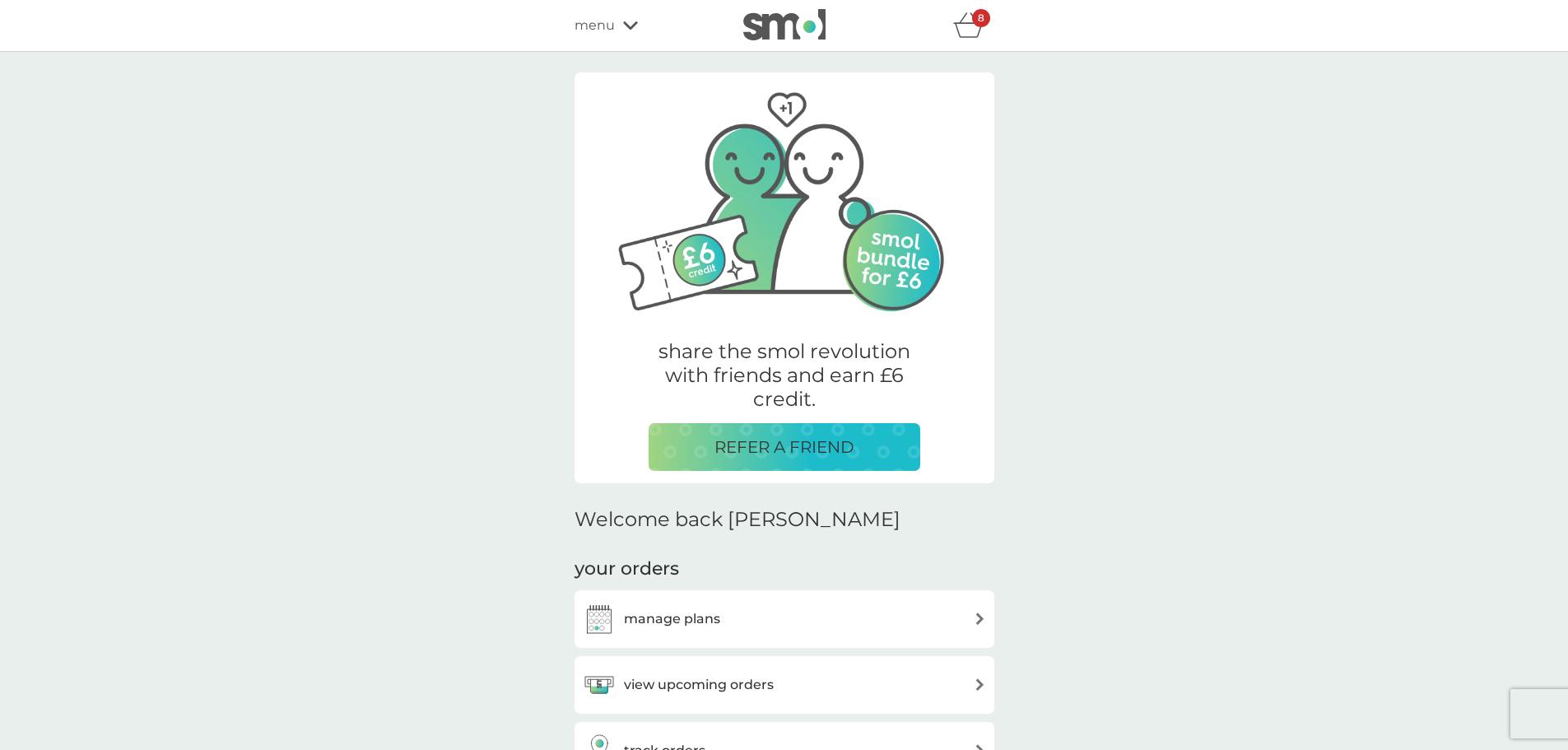
click at [757, 14] on img at bounding box center [784, 25] width 82 height 31
click at [600, 27] on span "menu" at bounding box center [595, 26] width 40 height 21
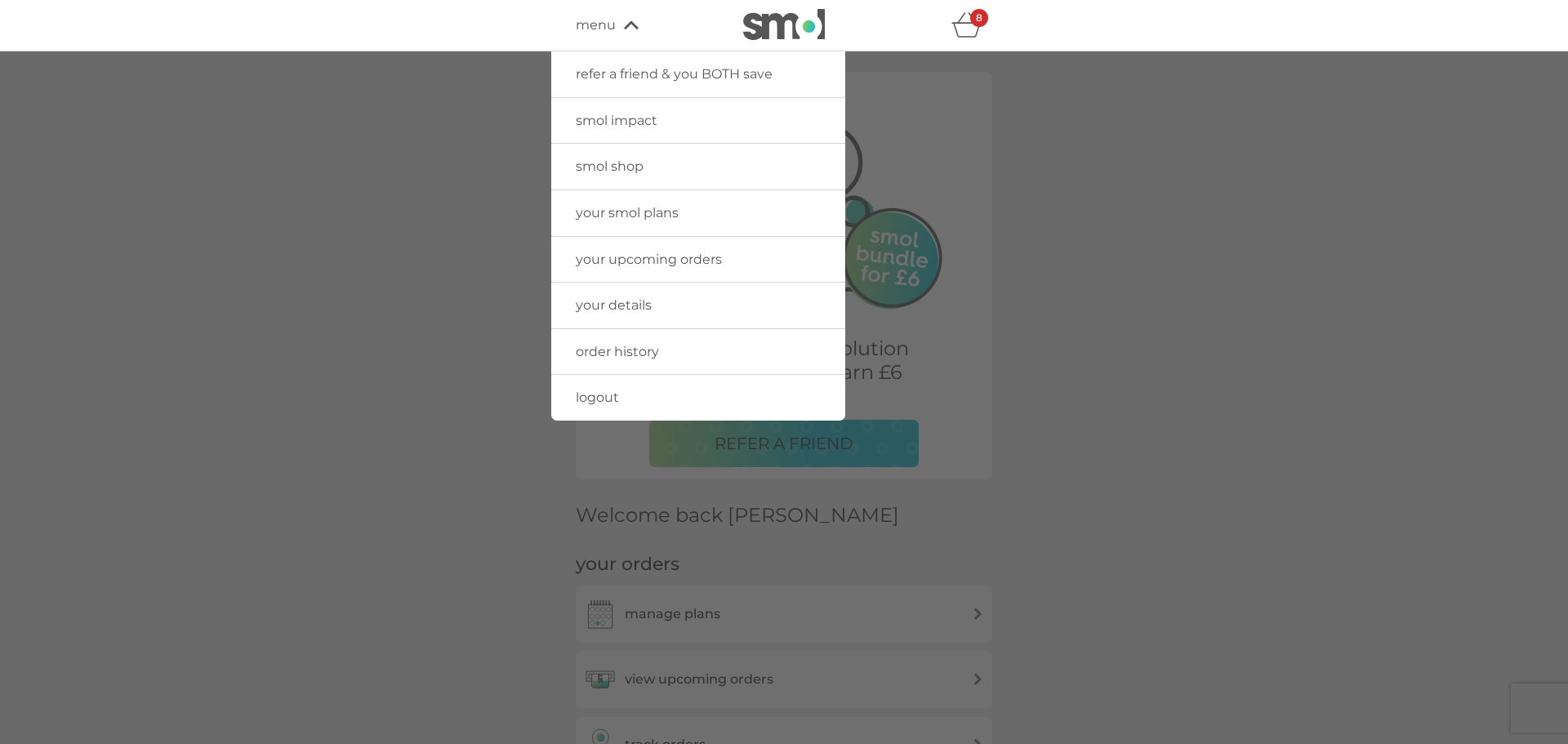
click at [620, 166] on span "smol shop" at bounding box center [610, 166] width 68 height 15
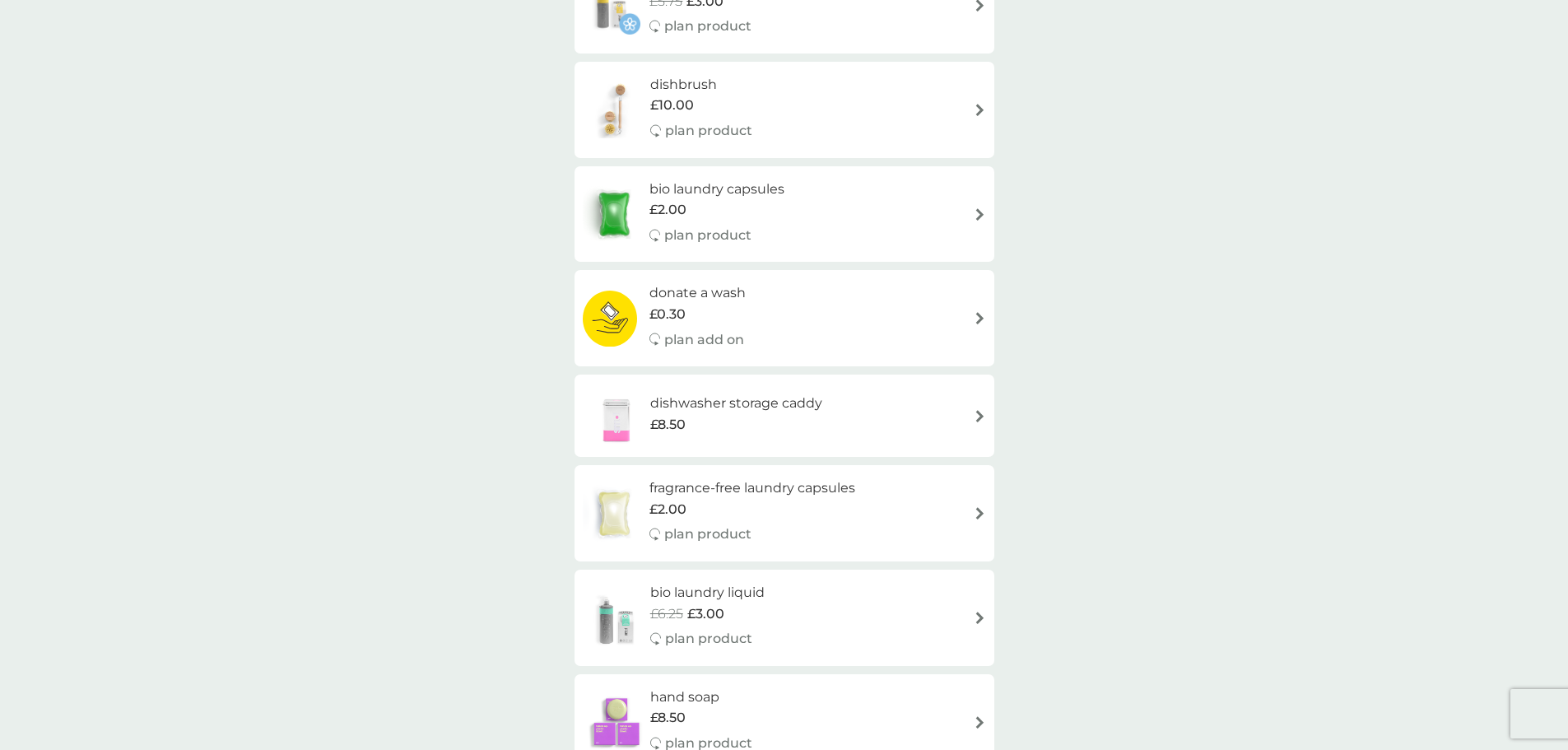
scroll to position [740, 0]
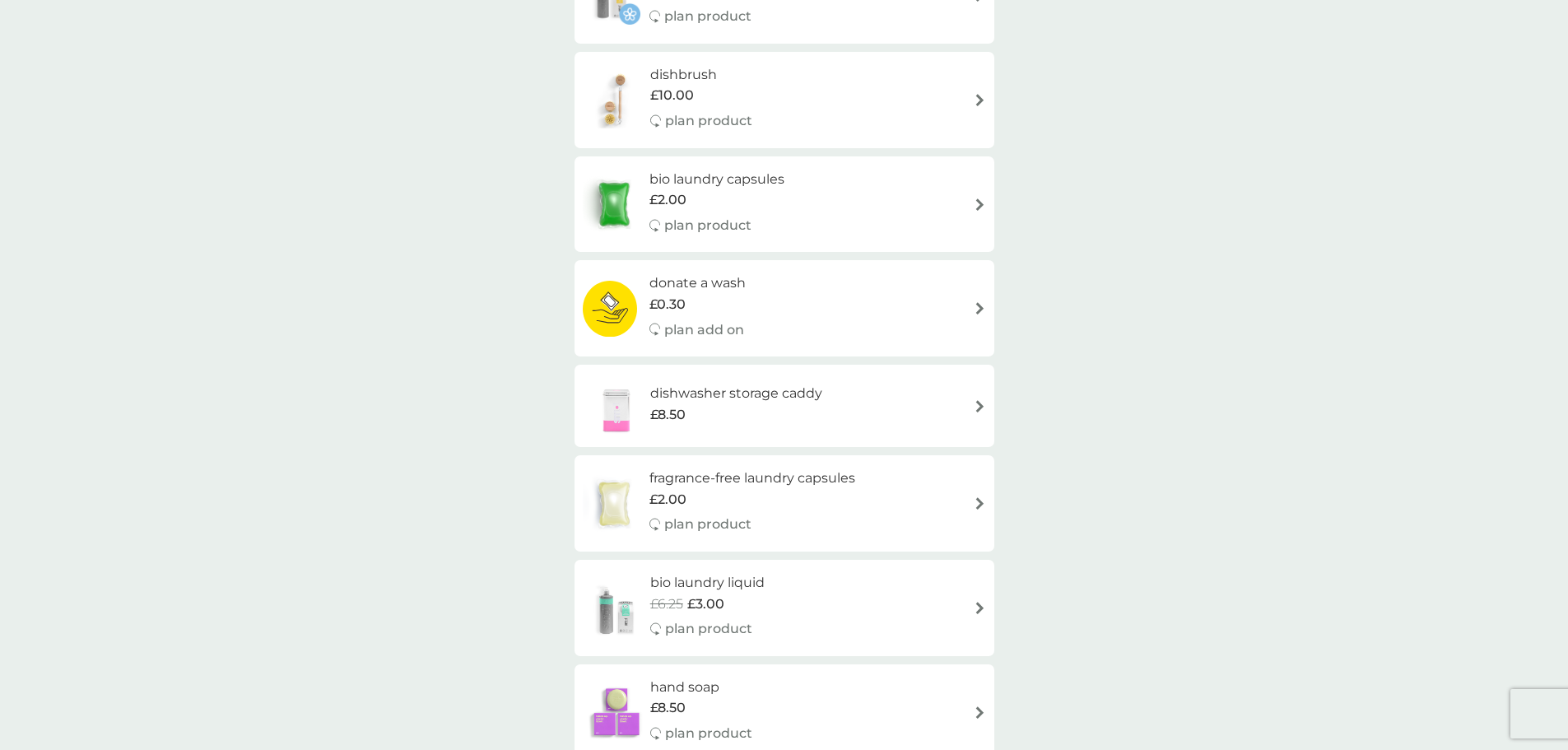
click at [748, 395] on h6 "dishwasher storage caddy" at bounding box center [736, 394] width 173 height 21
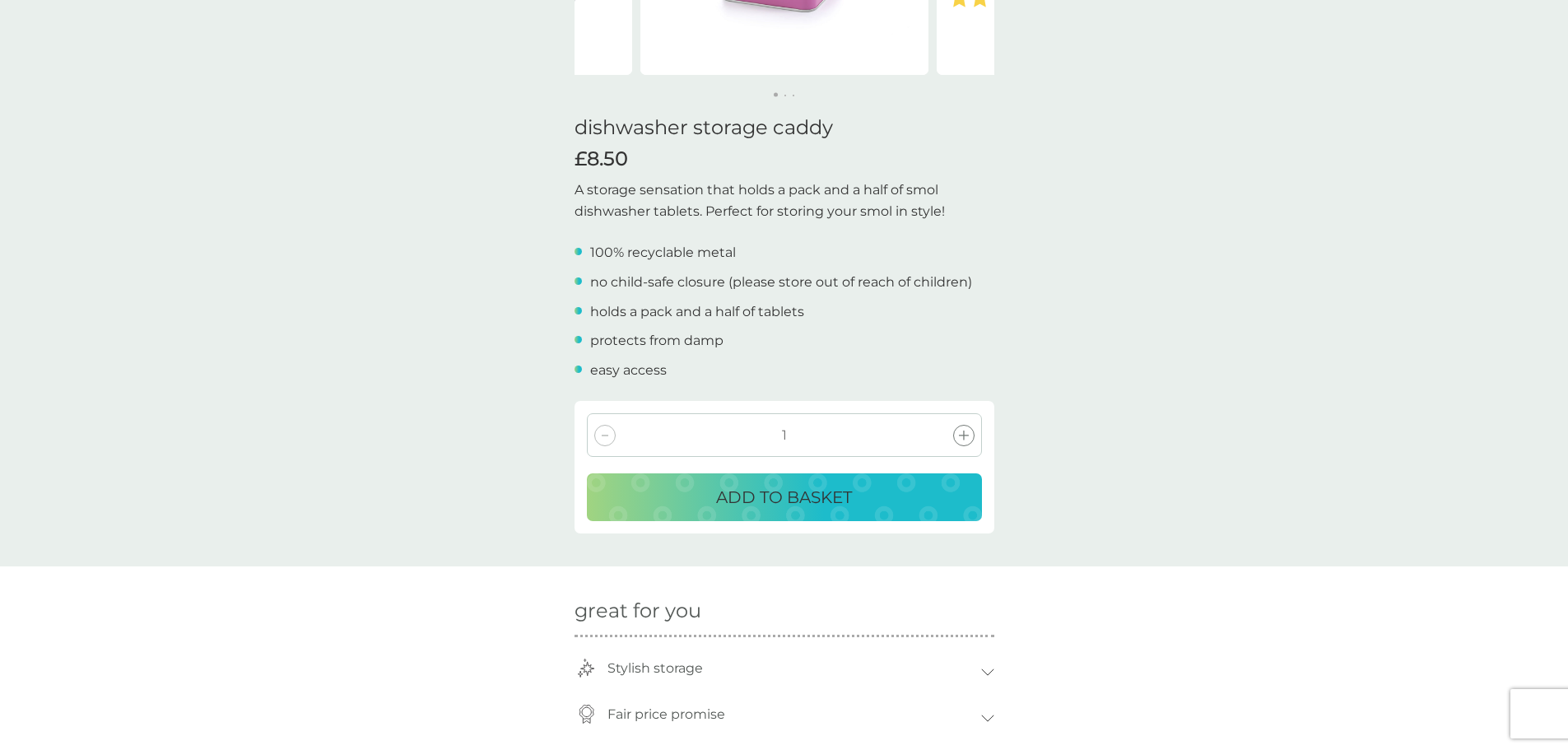
scroll to position [330, 0]
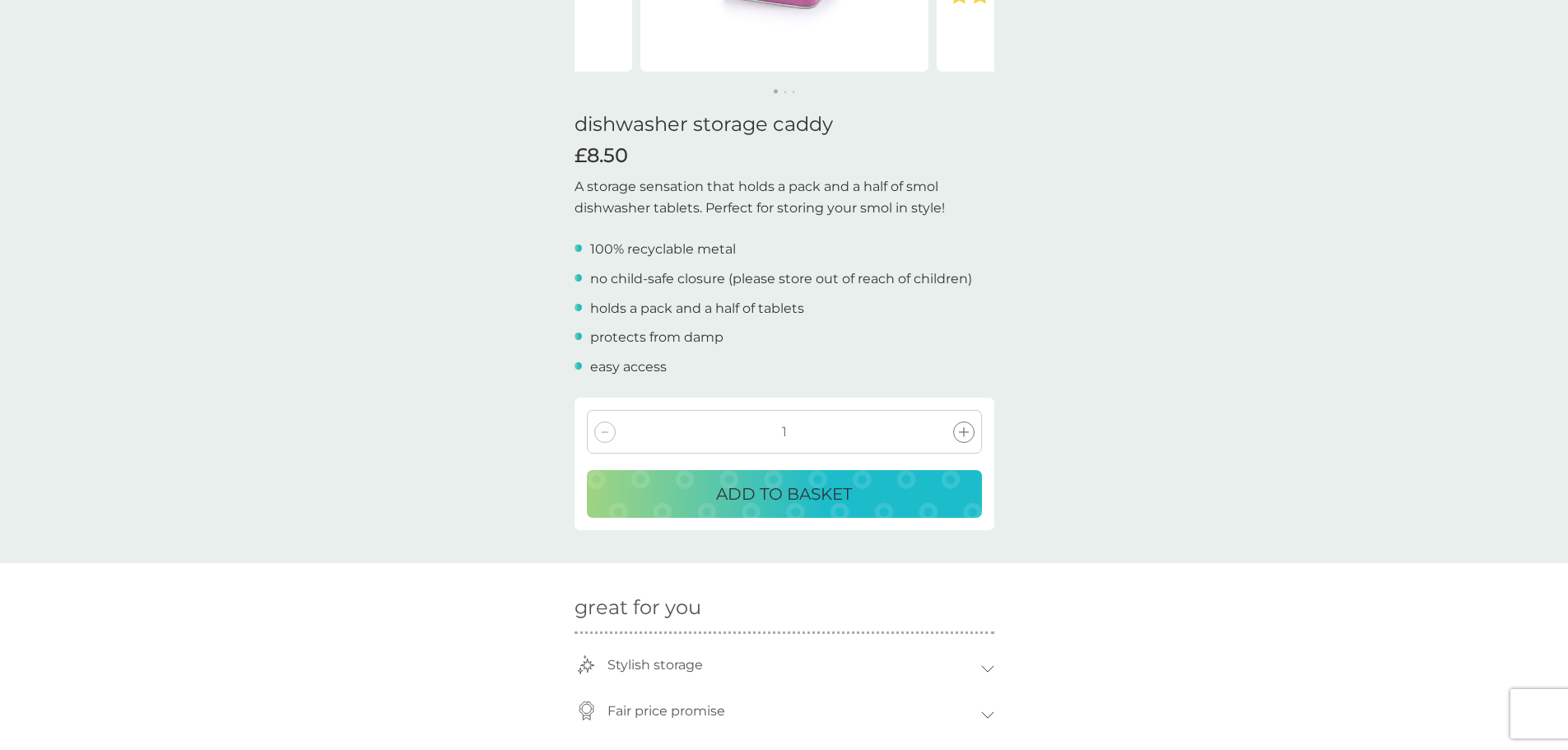
click at [784, 487] on p "ADD TO BASKET" at bounding box center [784, 494] width 136 height 27
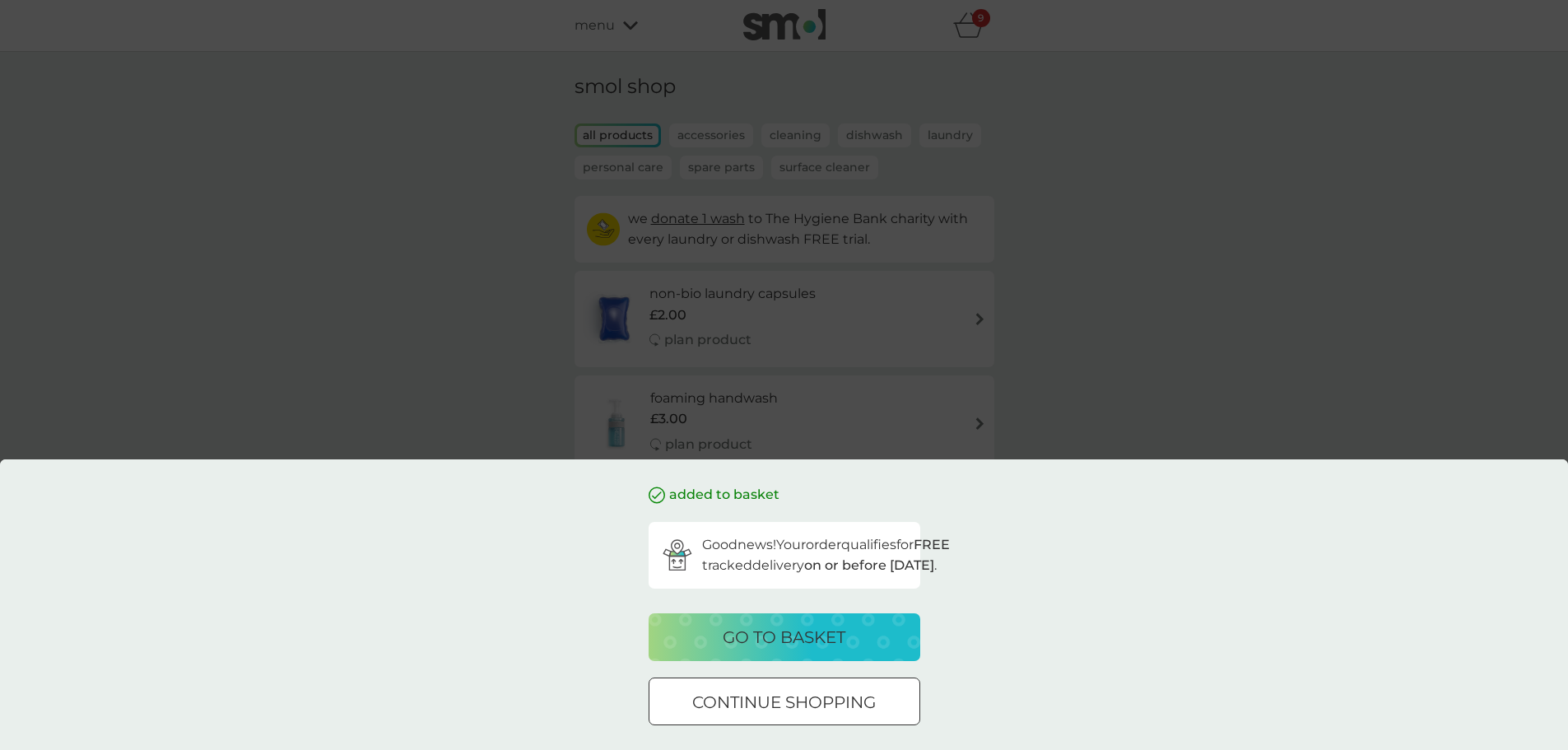
click at [797, 703] on div at bounding box center [784, 702] width 59 height 17
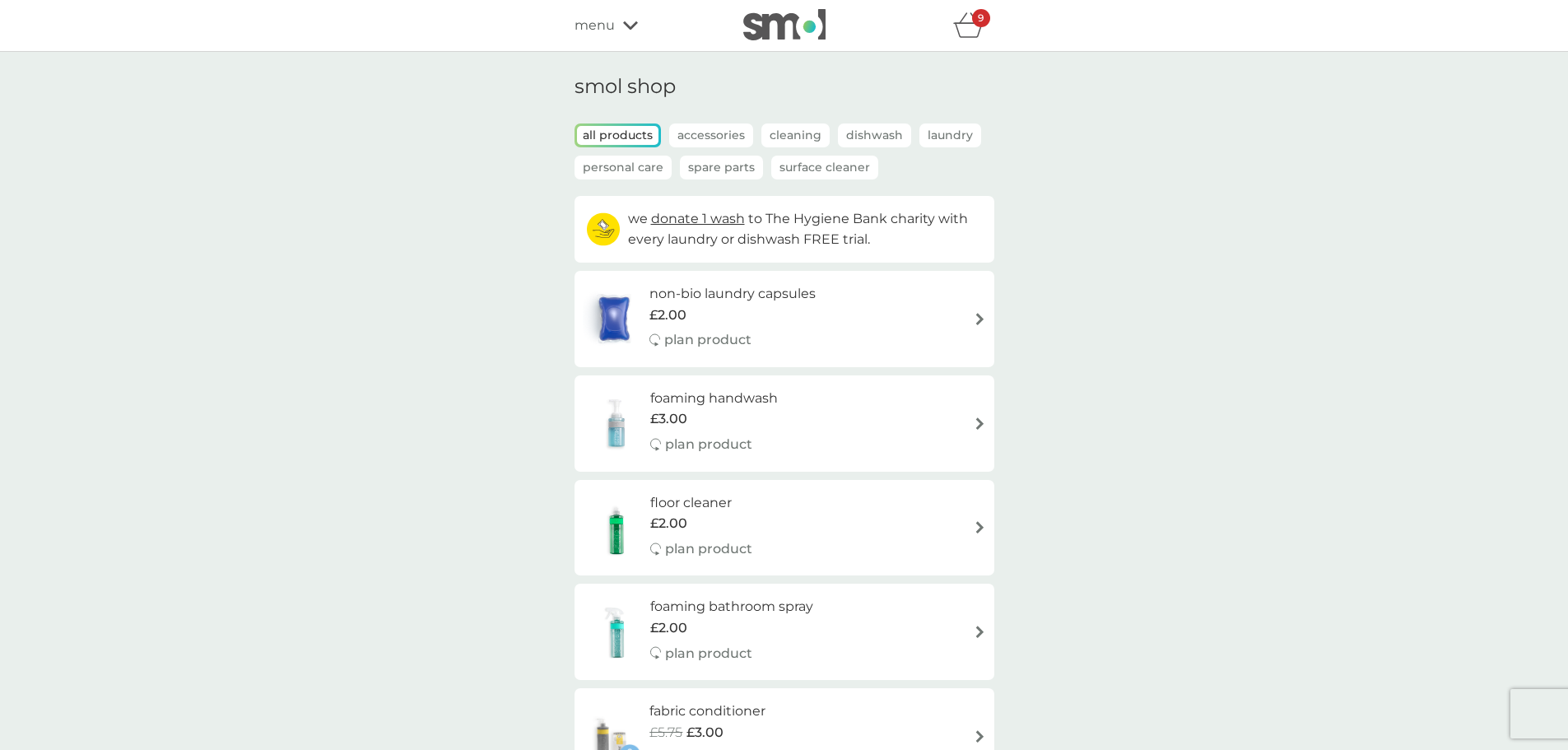
click at [955, 30] on icon "basket" at bounding box center [968, 25] width 31 height 26
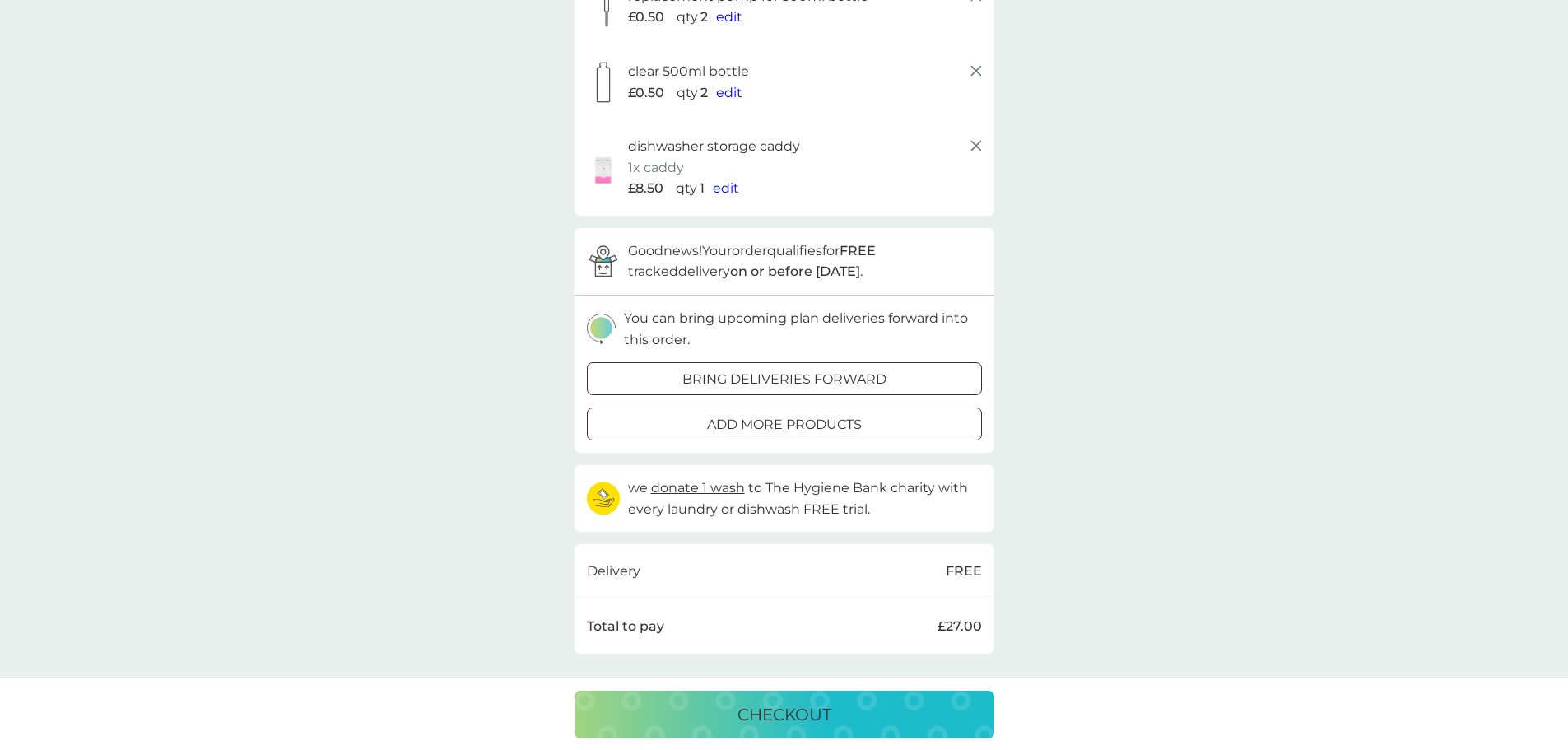
scroll to position [494, 0]
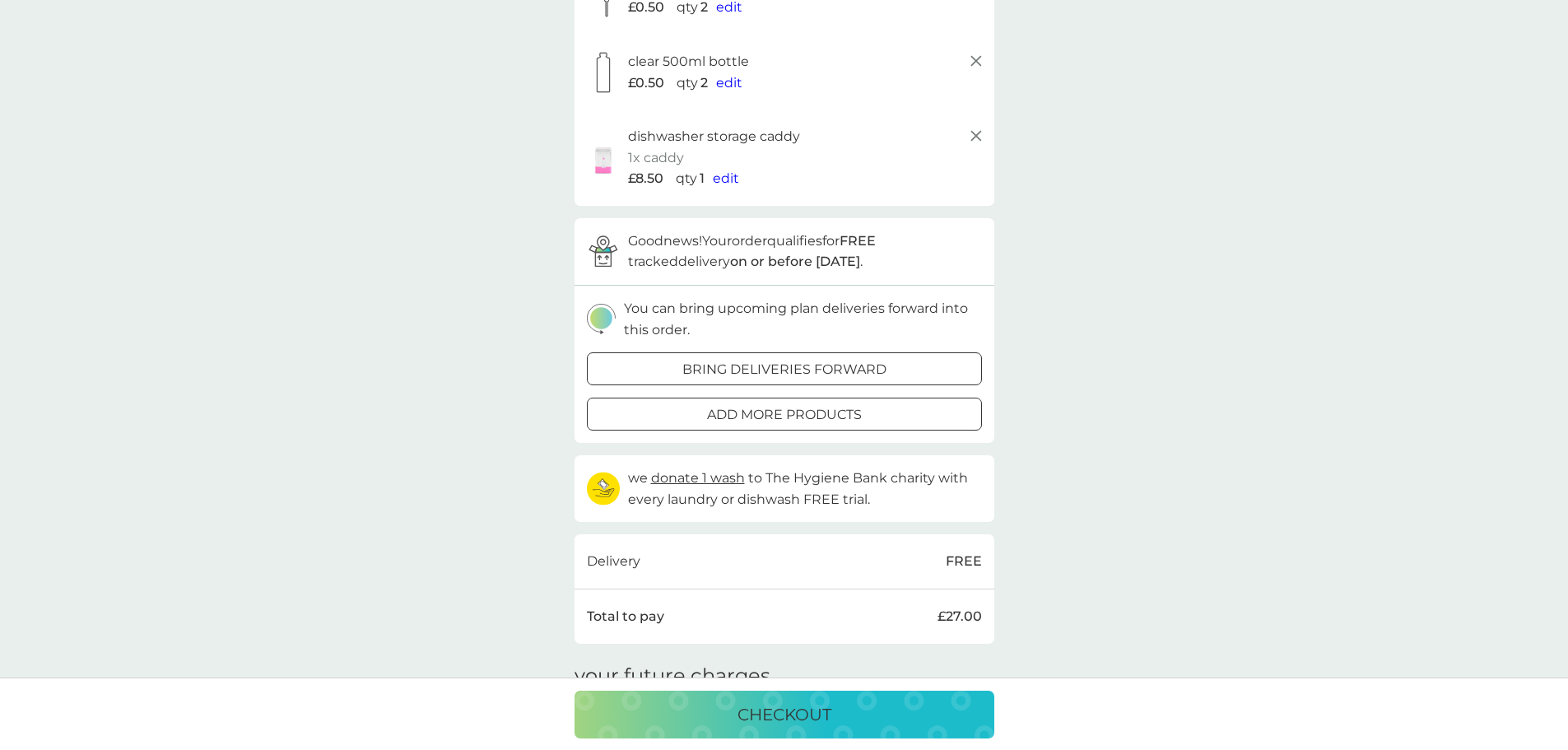
click at [819, 716] on p "checkout" at bounding box center [784, 715] width 93 height 27
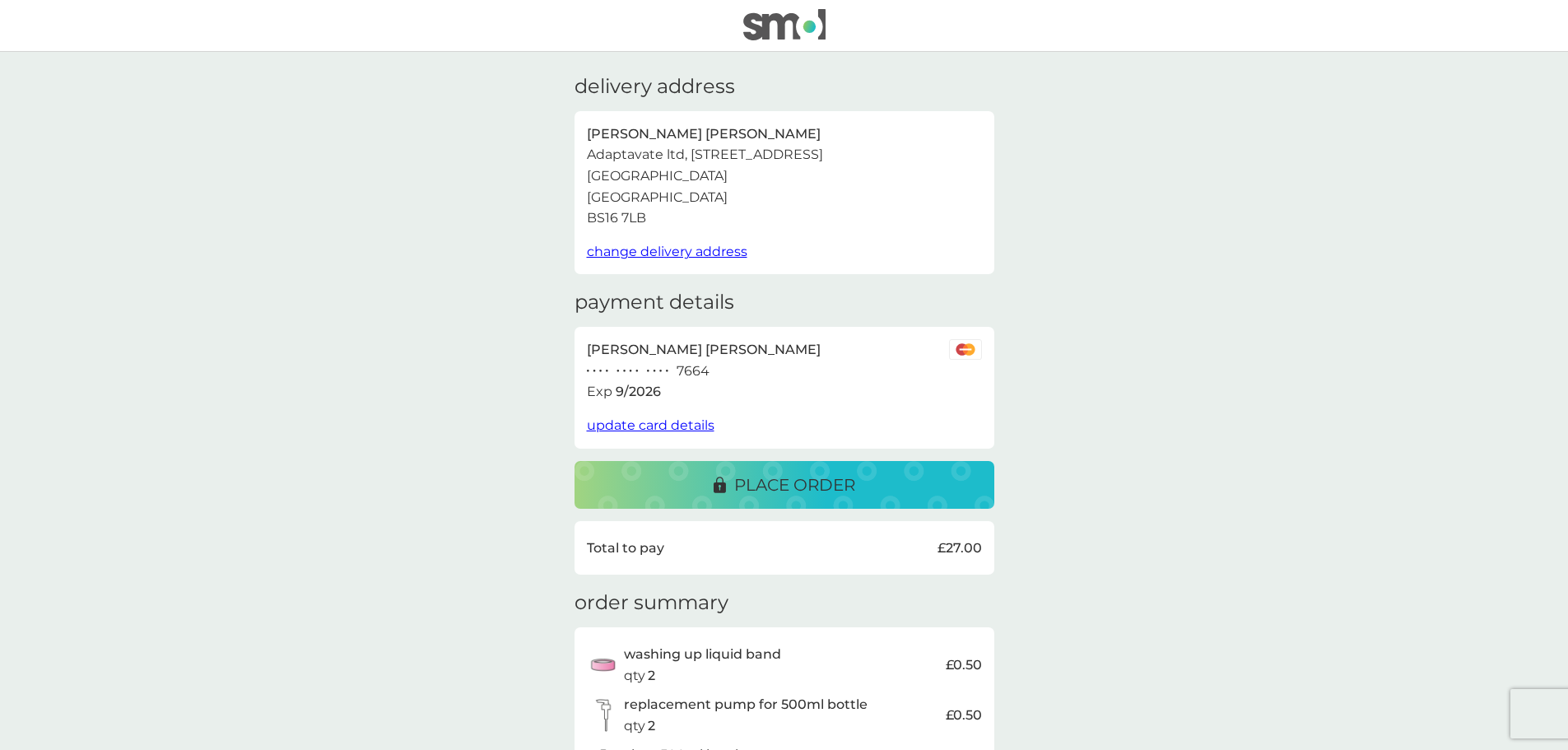
click at [674, 424] on span "update card details" at bounding box center [651, 425] width 128 height 15
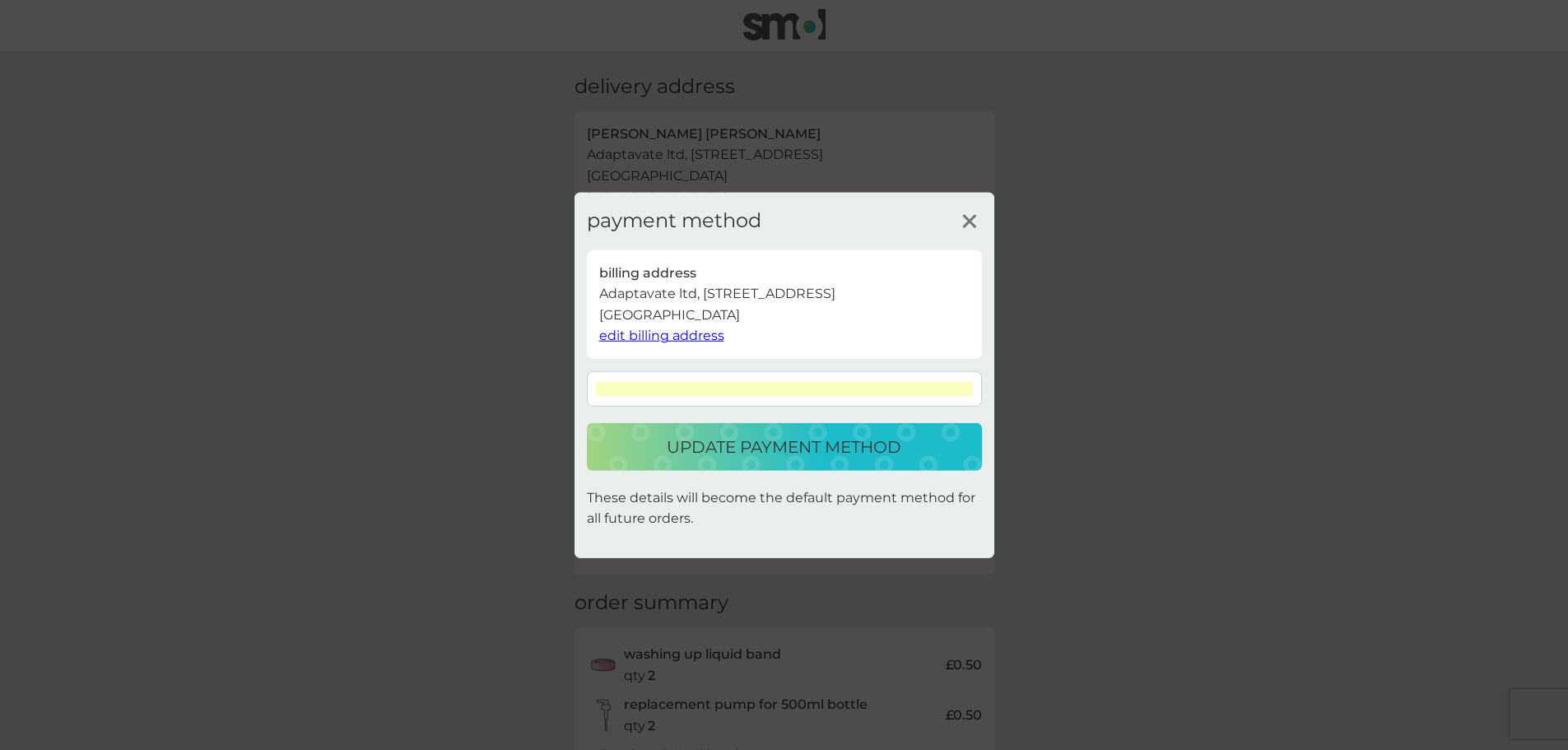
click at [751, 456] on p "update payment method" at bounding box center [784, 447] width 234 height 27
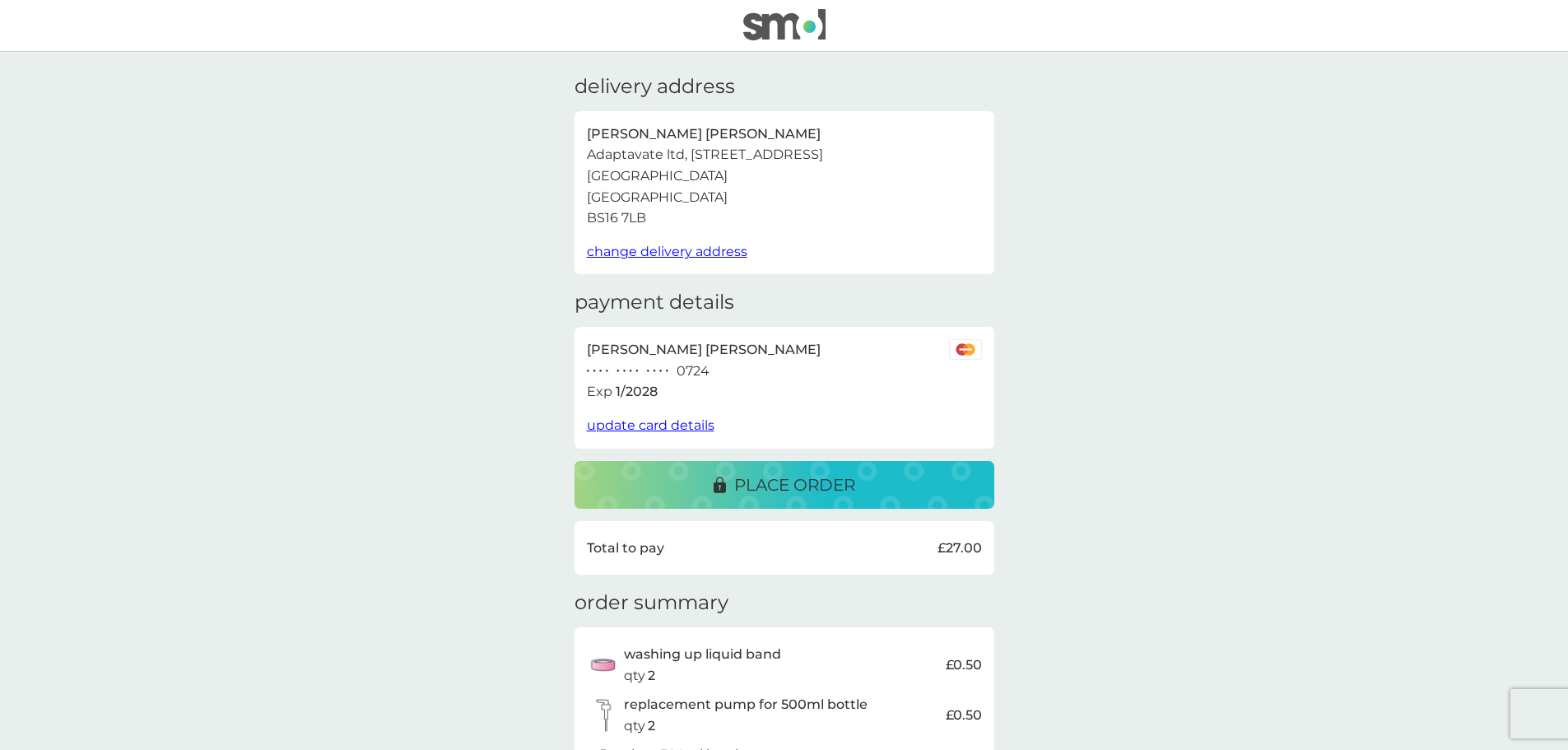
click at [794, 486] on p "place order" at bounding box center [794, 485] width 121 height 27
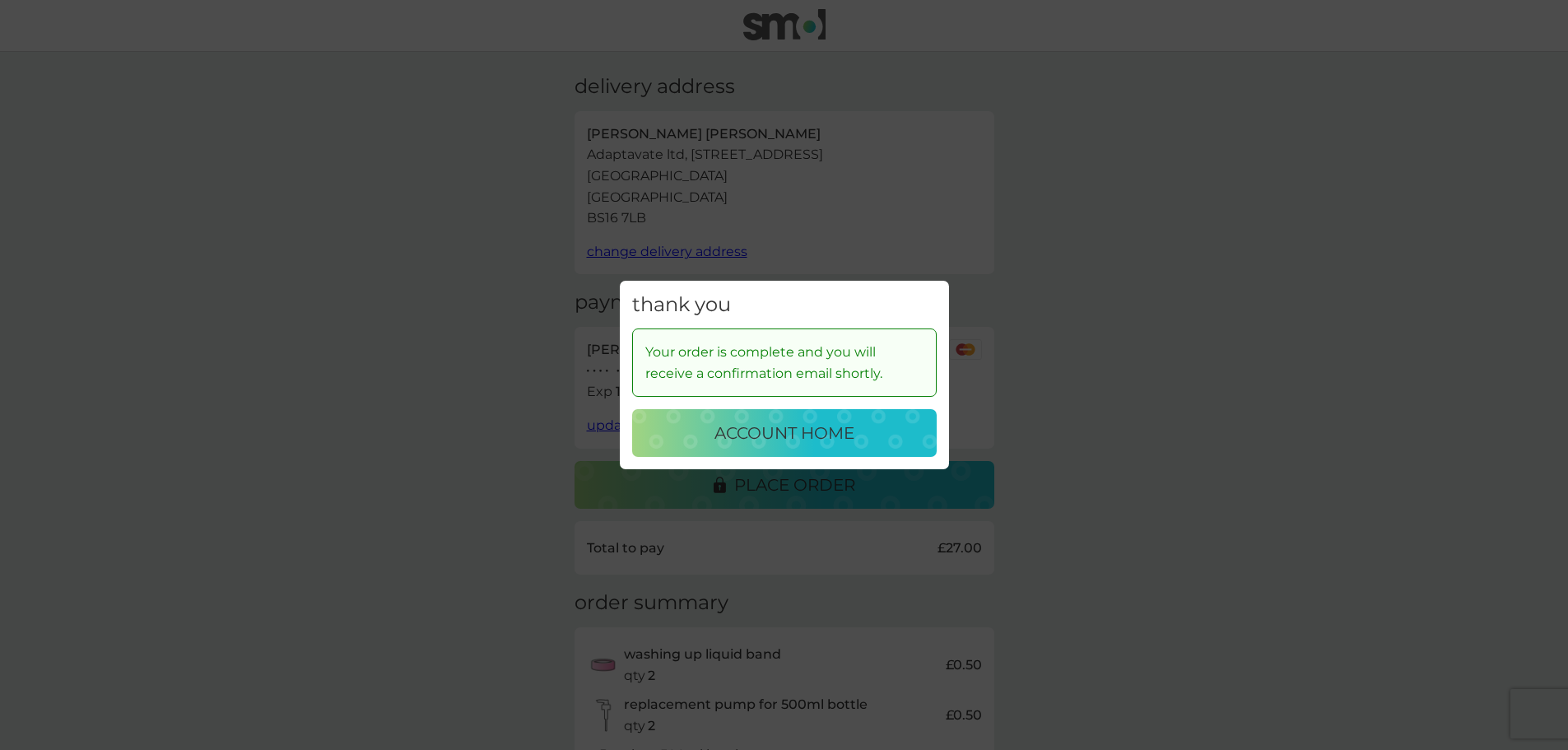
drag, startPoint x: 762, startPoint y: 439, endPoint x: 742, endPoint y: 374, distance: 68.0
click at [761, 439] on p "account home" at bounding box center [784, 434] width 140 height 27
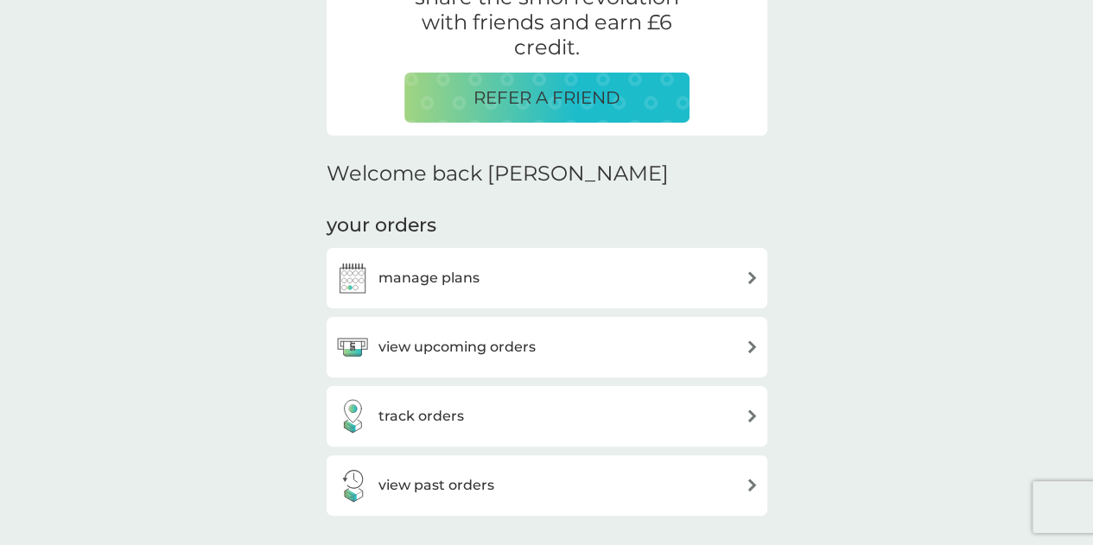
scroll to position [518, 0]
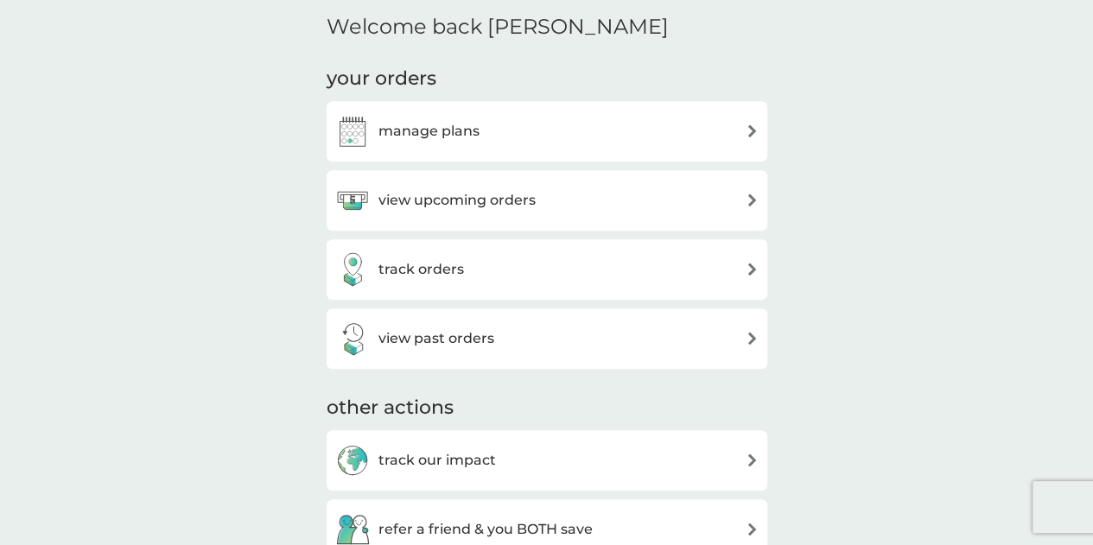
click at [536, 197] on div "view upcoming orders" at bounding box center [546, 200] width 423 height 35
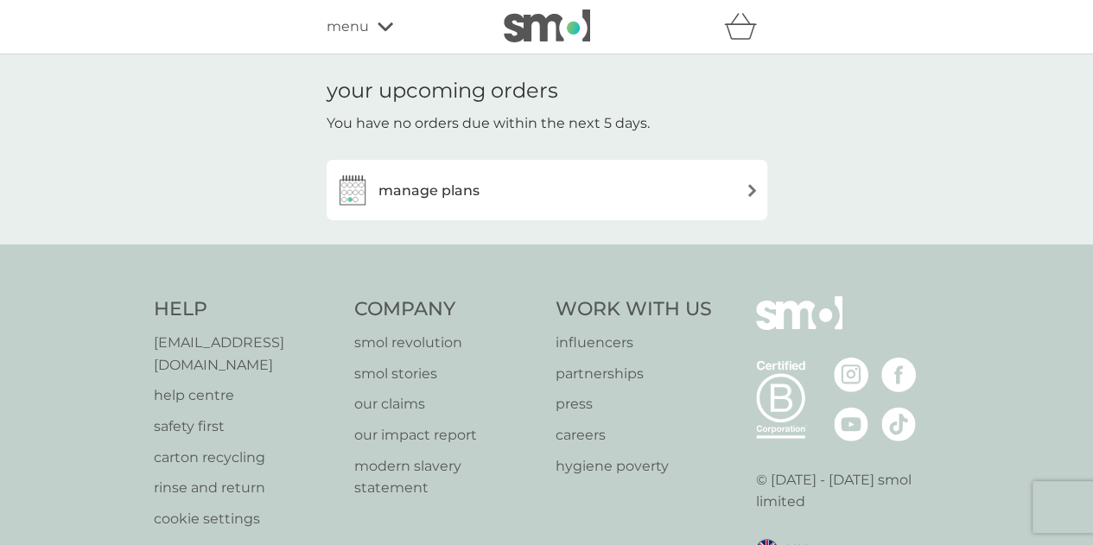
click at [577, 195] on div "manage plans" at bounding box center [546, 190] width 423 height 35
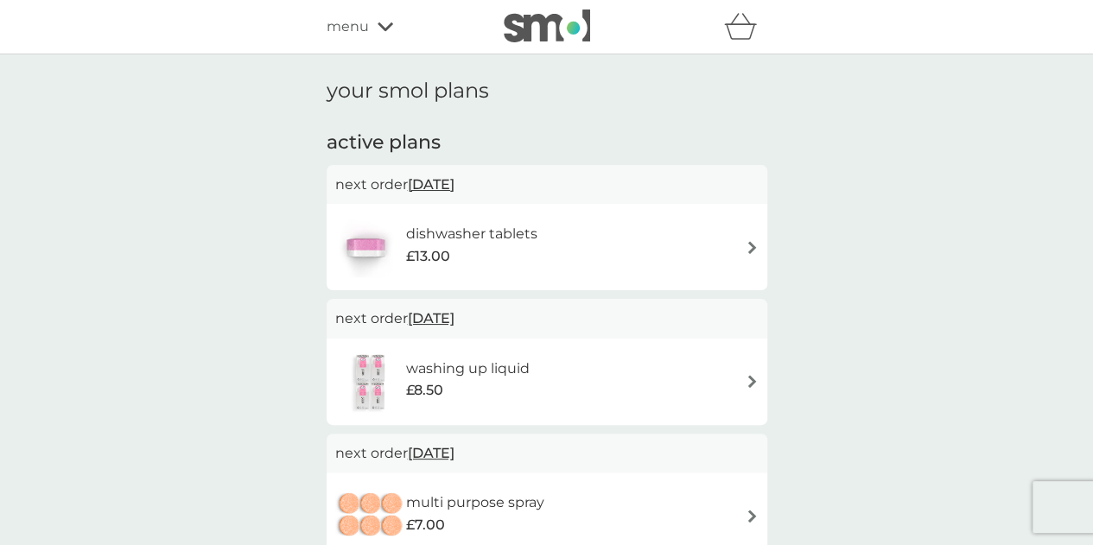
click at [354, 26] on span "menu" at bounding box center [348, 27] width 42 height 22
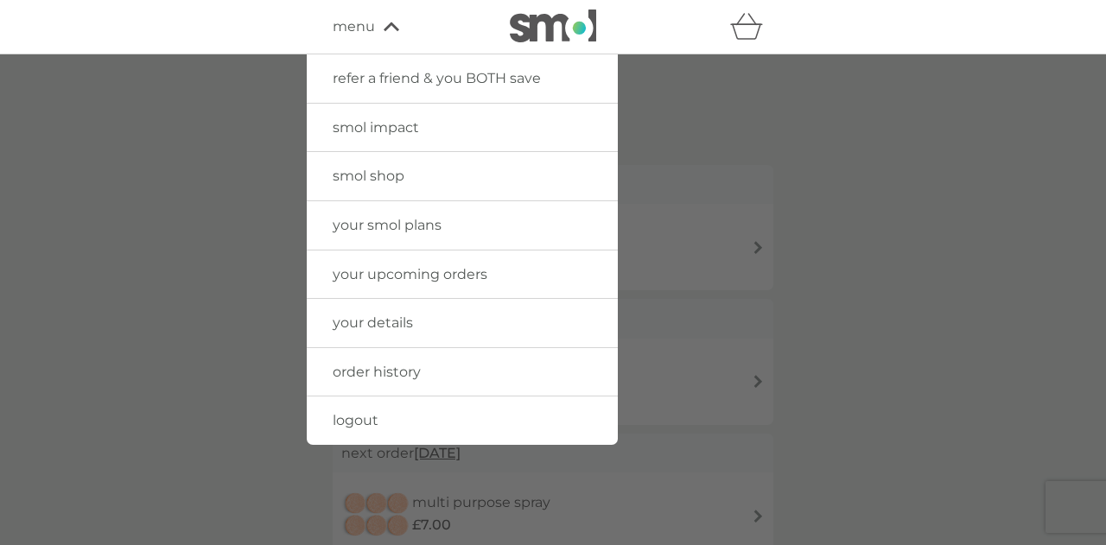
click at [398, 272] on span "your upcoming orders" at bounding box center [410, 274] width 155 height 16
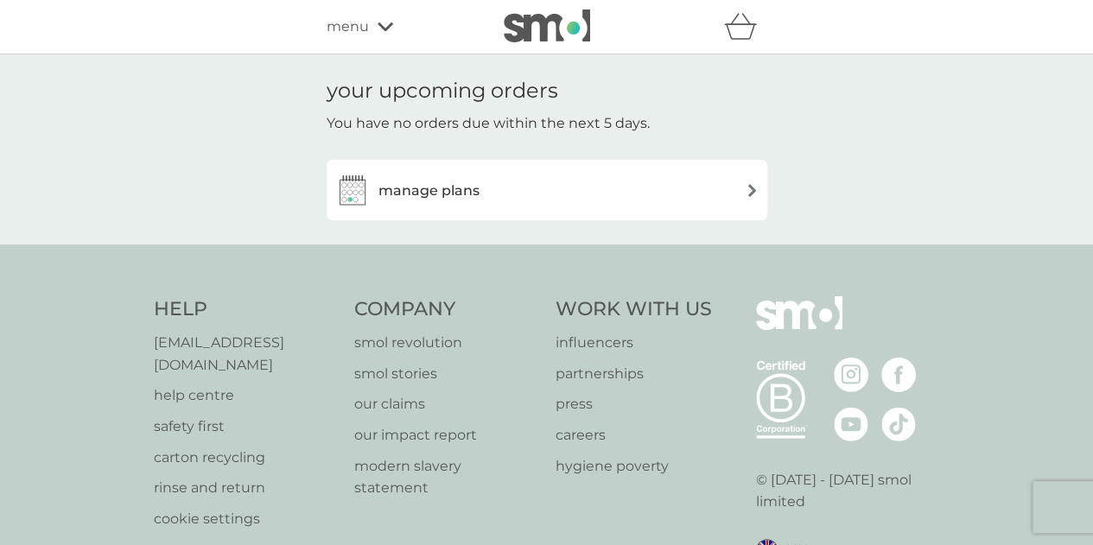
click at [526, 16] on img at bounding box center [547, 26] width 86 height 33
